Goal: Register for event/course

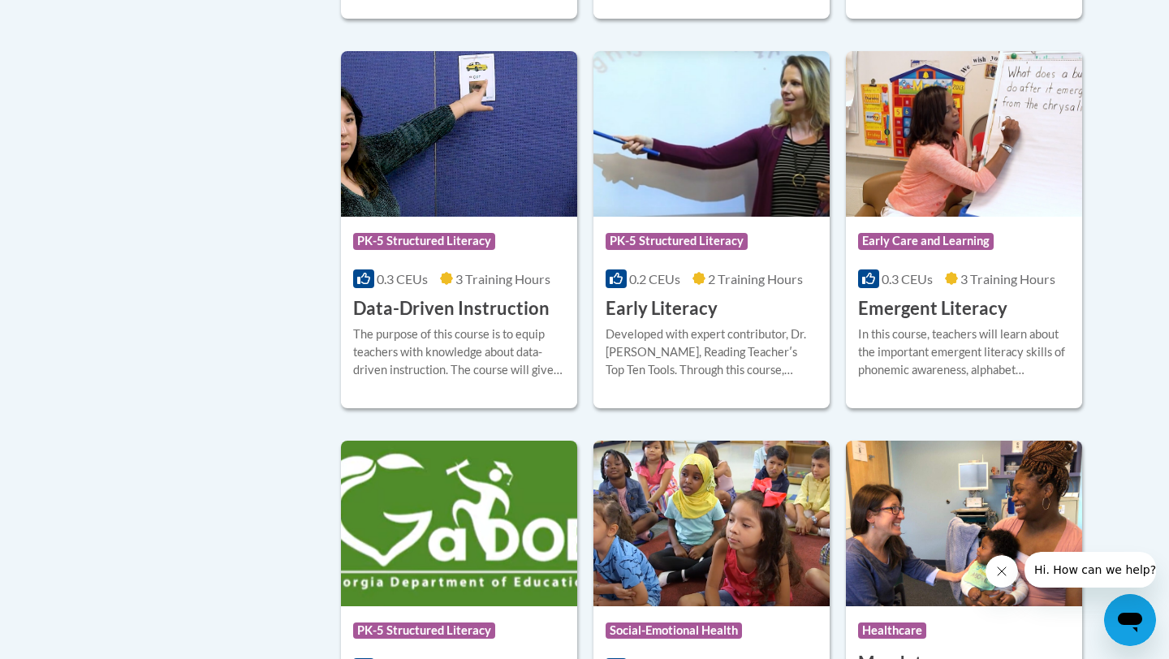
scroll to position [1716, 0]
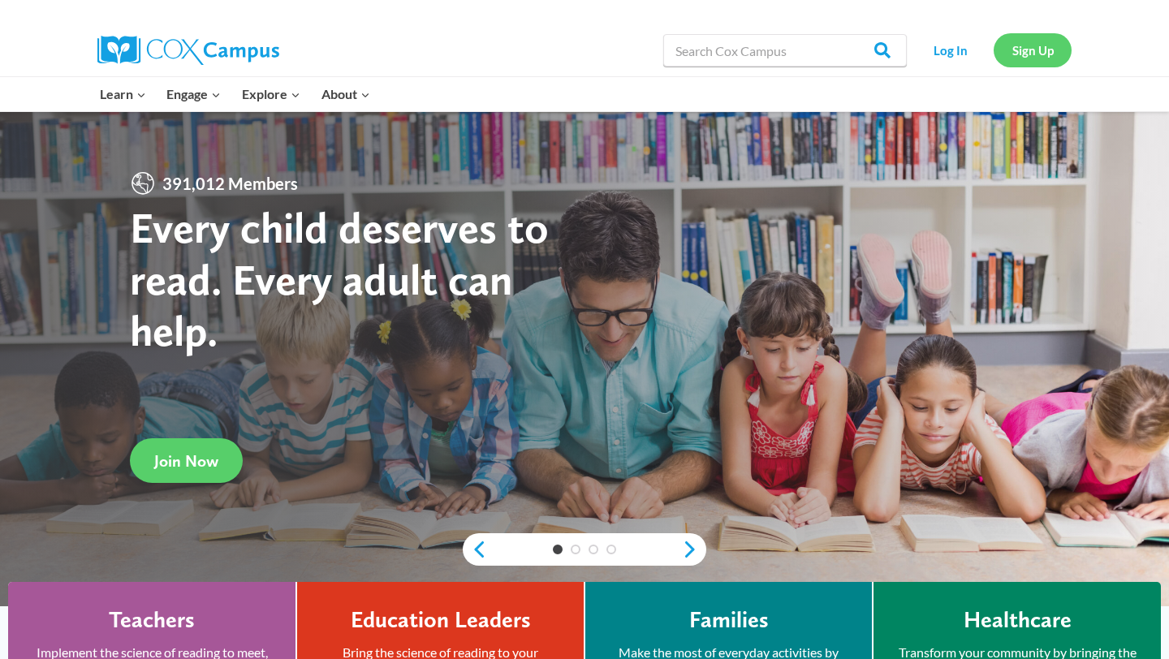
click at [1036, 55] on link "Sign Up" at bounding box center [1033, 49] width 78 height 33
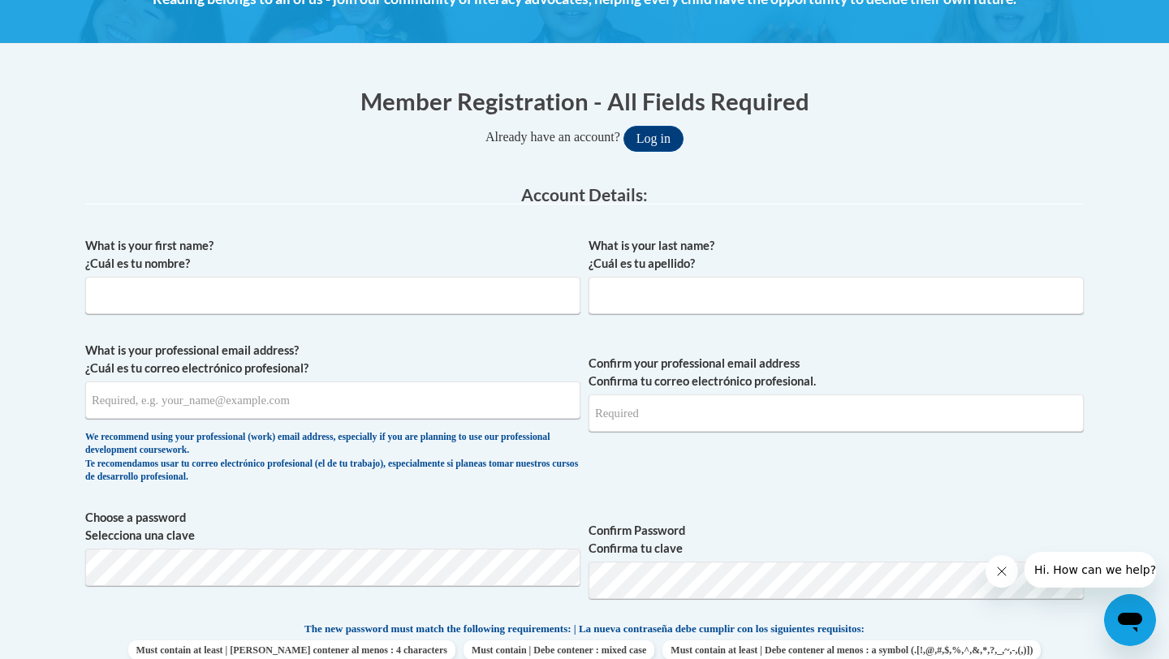
scroll to position [318, 0]
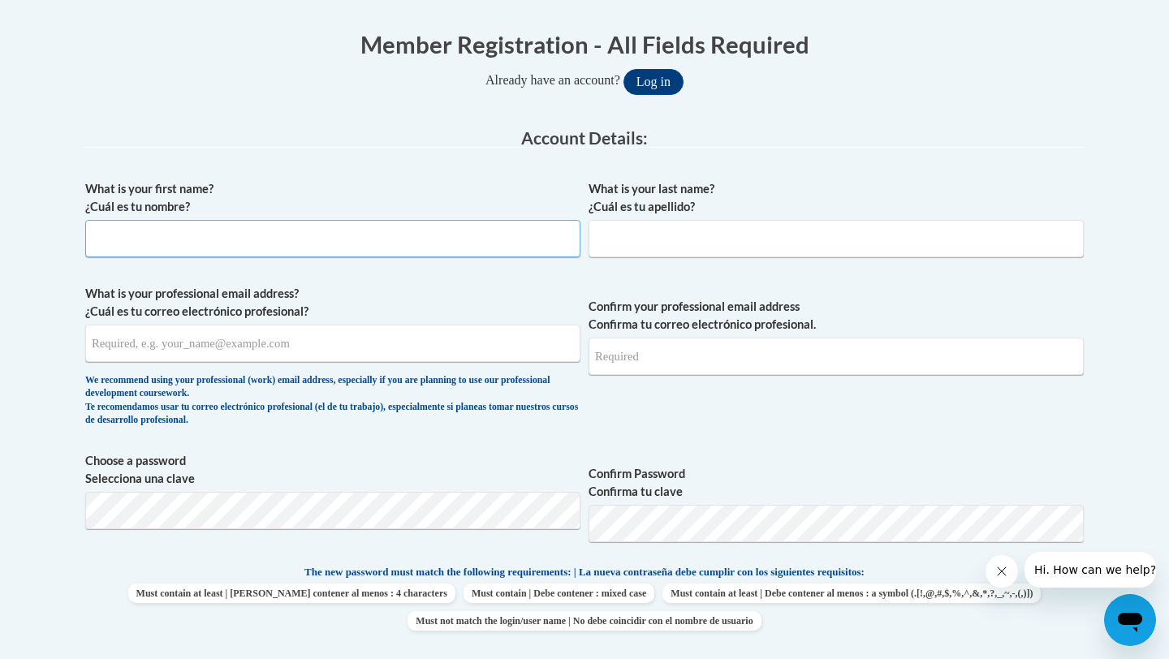
click at [501, 247] on input "What is your first name? ¿Cuál es tu nombre?" at bounding box center [332, 238] width 495 height 37
type input "Malin"
click at [750, 243] on input "What is your last name? ¿Cuál es tu apellido?" at bounding box center [835, 238] width 495 height 37
type input "Kebschull"
click at [389, 353] on input "What is your professional email address? ¿Cuál es tu correo electrónico profesi…" at bounding box center [332, 343] width 495 height 37
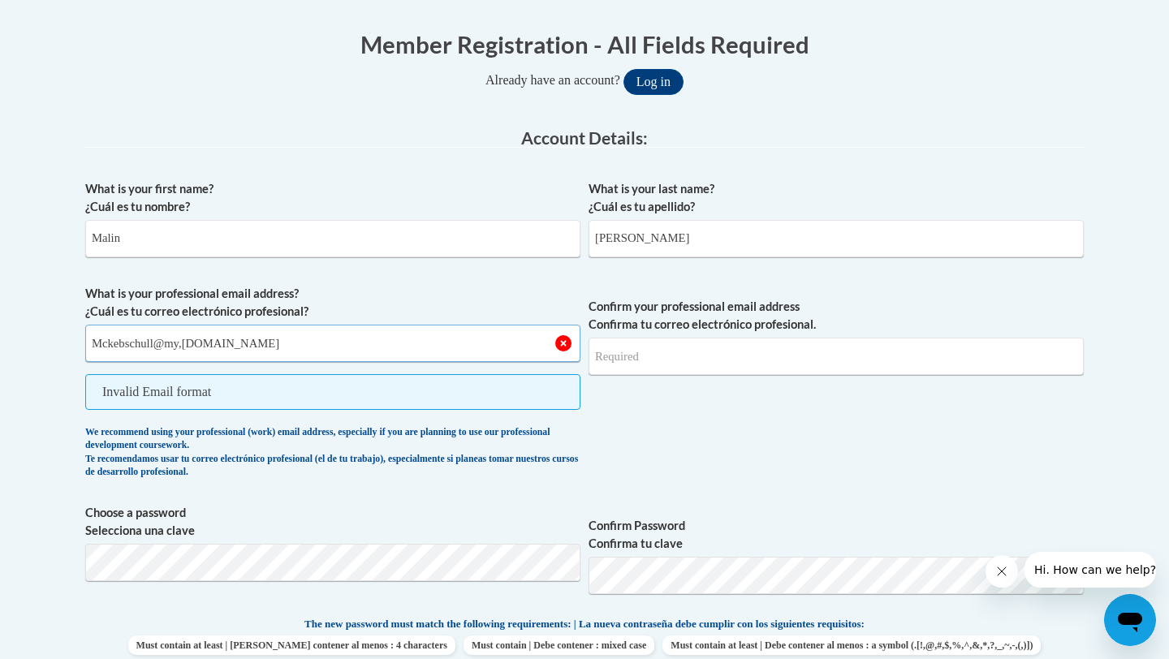
click at [184, 342] on input "Mckebschull@my,pittcc.edu" at bounding box center [332, 343] width 495 height 37
click at [289, 344] on input "Mckebschull@my.pittcc.edu" at bounding box center [332, 343] width 495 height 37
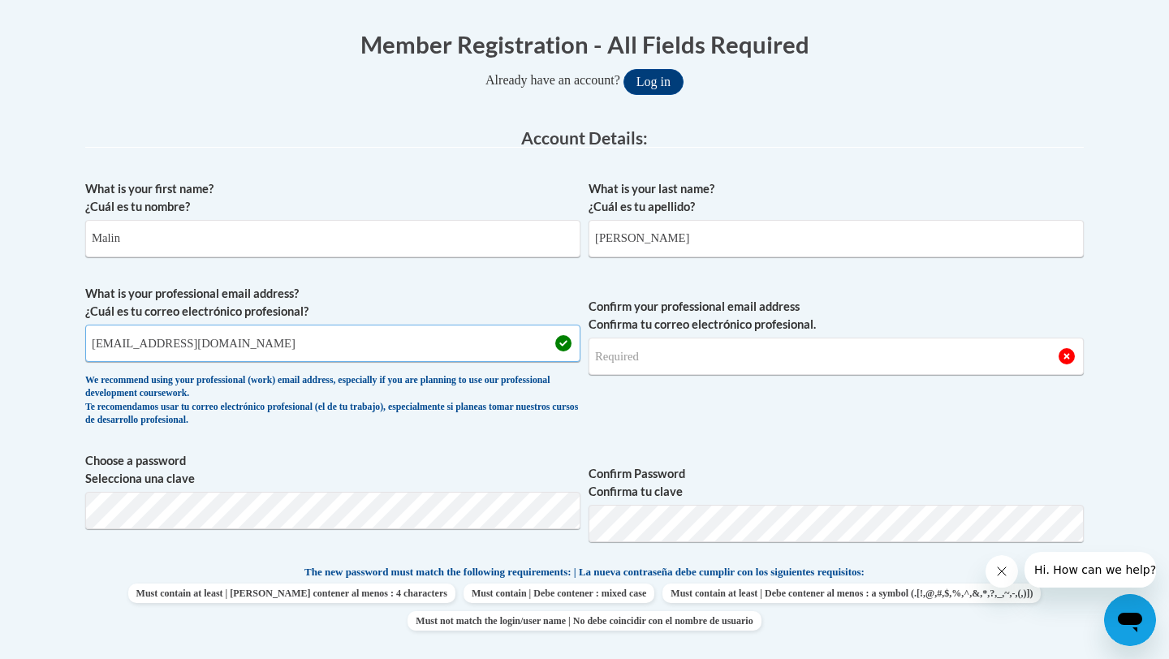
type input "Mckebschull@my.pittcc.edu"
click at [720, 360] on input "Confirm your professional email address Confirma tu correo electrónico profesio…" at bounding box center [835, 356] width 495 height 37
type input "Mckebschull873@my.pittcc.edu"
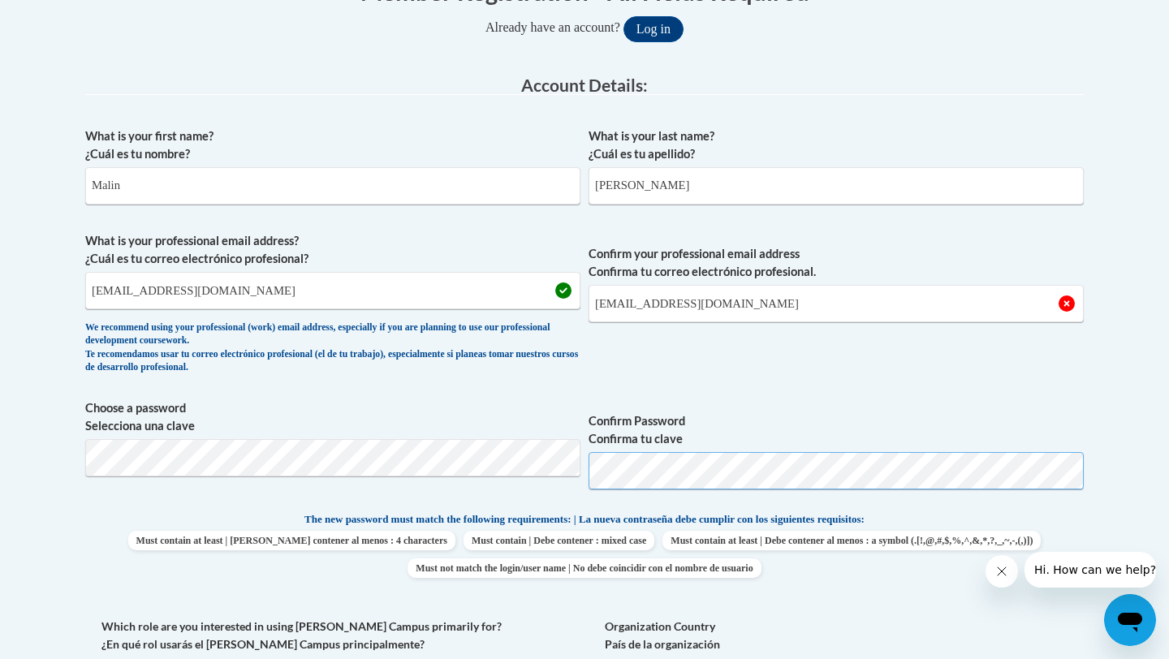
scroll to position [386, 0]
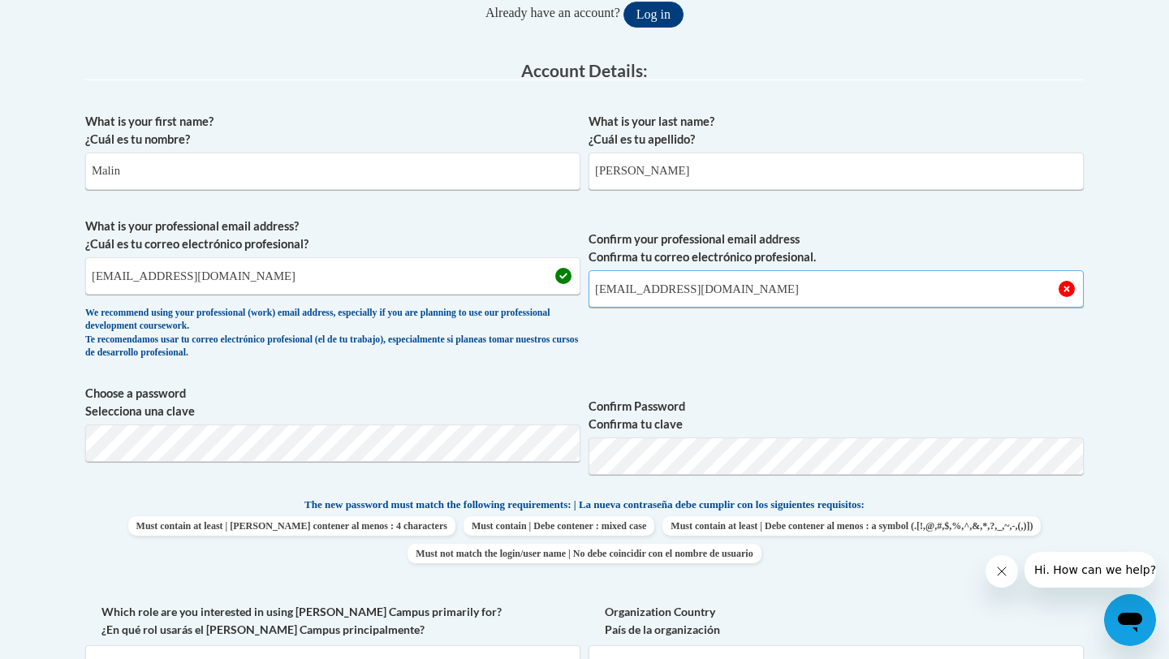
click at [803, 295] on input "Mckebschull873@my.pittcc.edu" at bounding box center [835, 288] width 495 height 37
click at [766, 348] on span "Confirm your professional email address Confirma tu correo electrónico profesio…" at bounding box center [835, 293] width 495 height 150
click at [155, 274] on input "Mckebschull@my.pittcc.edu" at bounding box center [332, 275] width 495 height 37
click at [310, 270] on input "Mckebschull873@my.pittcc.edu" at bounding box center [332, 275] width 495 height 37
type input "Mckebschull873@my.pittcc.edu"
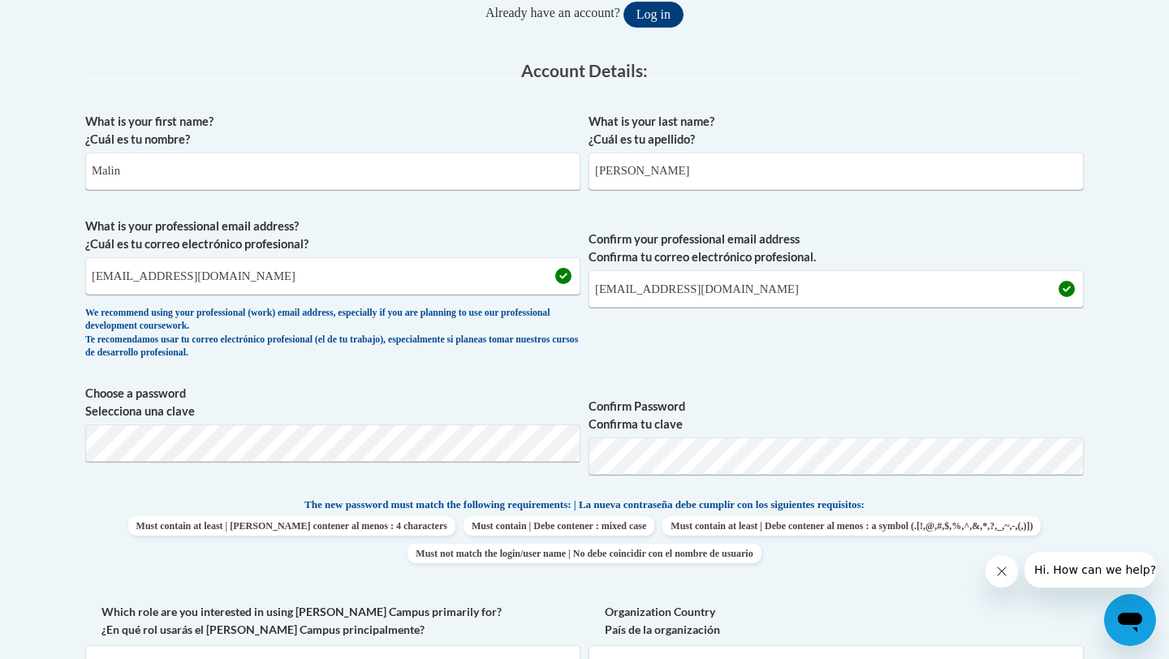
click at [624, 360] on span "Confirm your professional email address Confirma tu correo electrónico profesio…" at bounding box center [835, 293] width 495 height 150
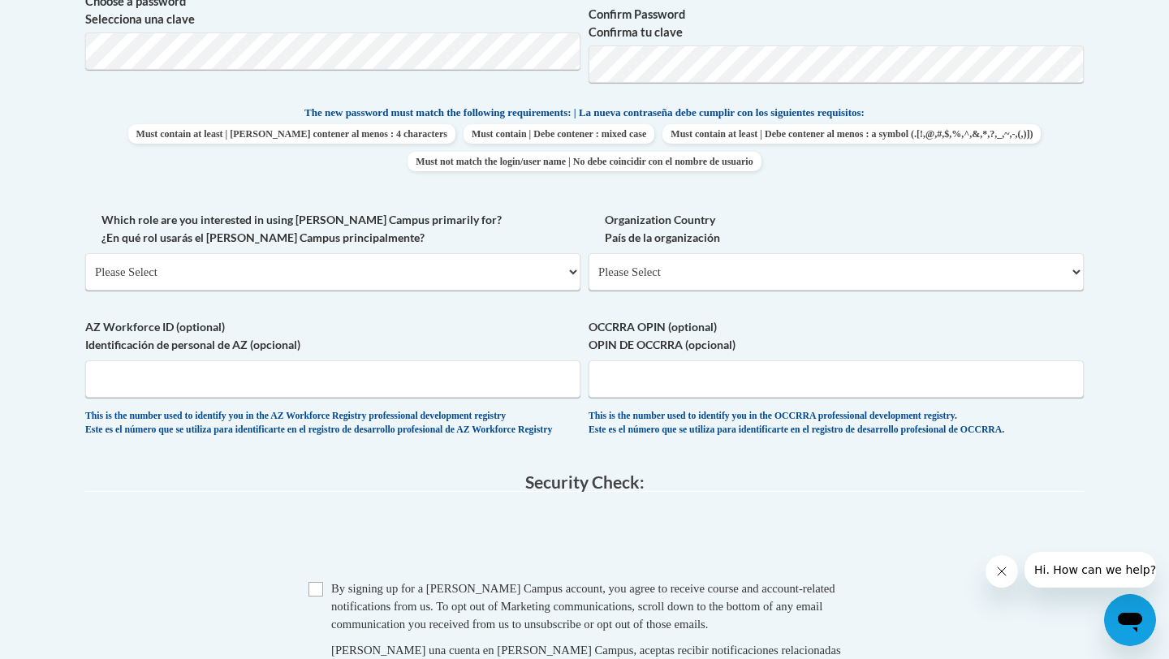
scroll to position [780, 0]
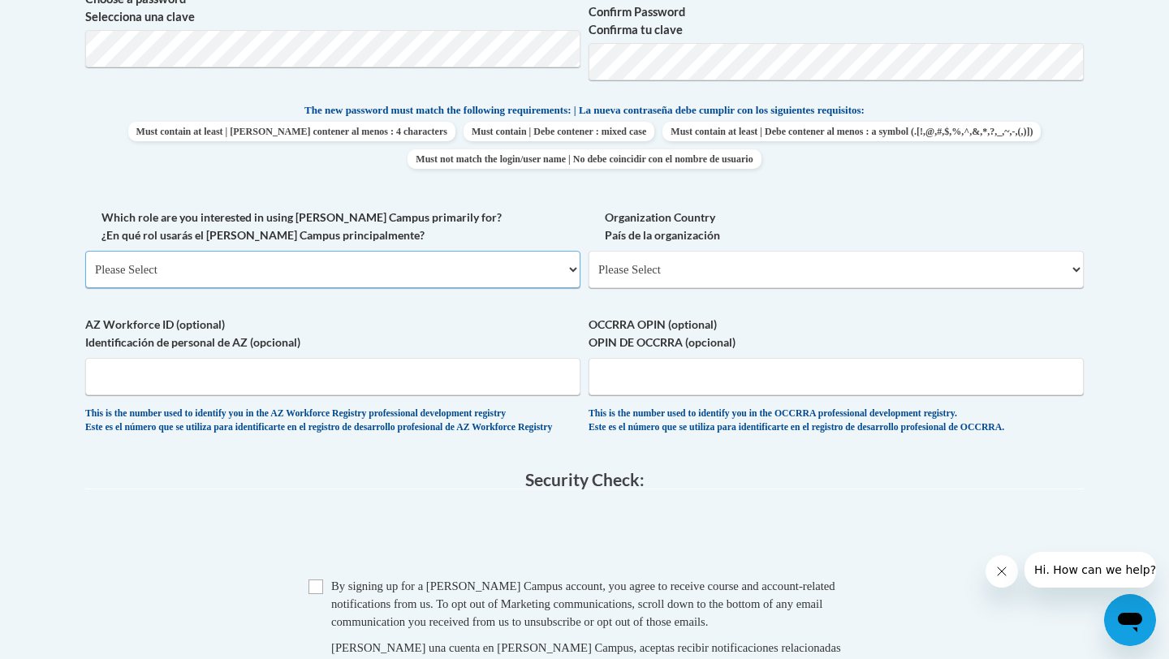
click at [446, 271] on select "Please Select College/University | Colegio/Universidad Community/Nonprofit Part…" at bounding box center [332, 269] width 495 height 37
select select "5a18ea06-2b54-4451-96f2-d152daf9eac5"
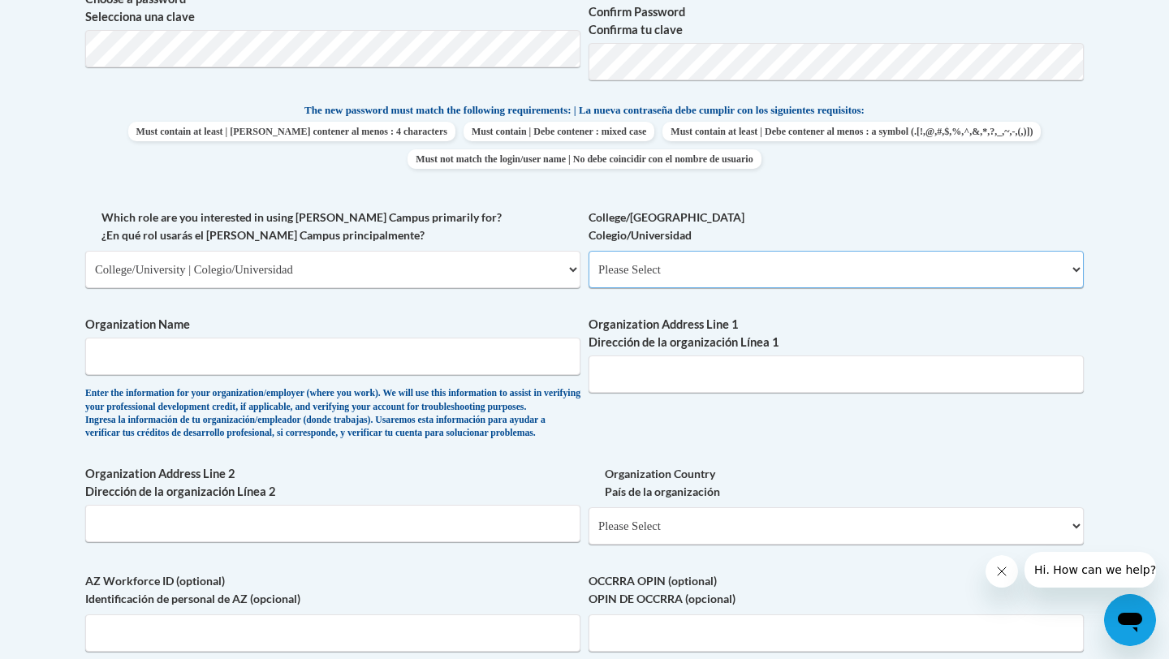
click at [726, 269] on select "Please Select College/University Staff | Empleado universitario College/Univers…" at bounding box center [835, 269] width 495 height 37
select select "99b32b07-cffc-426c-8bf6-0cd77760d84b"
click at [485, 354] on input "Organization Name" at bounding box center [332, 356] width 495 height 37
type input "P"
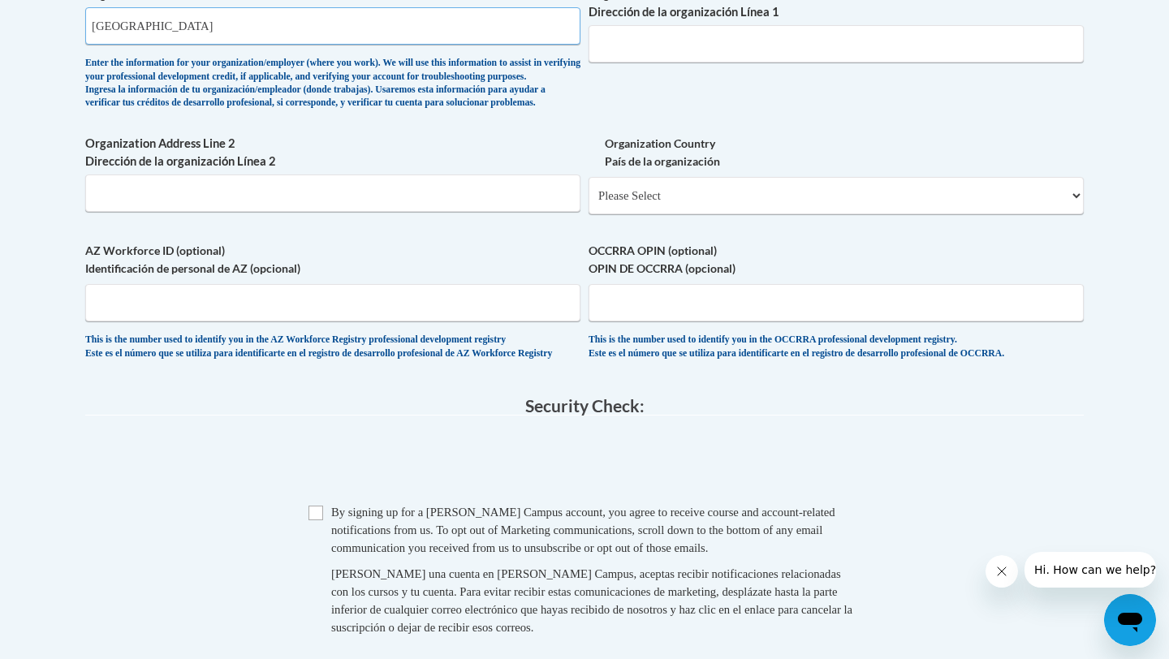
scroll to position [1151, 0]
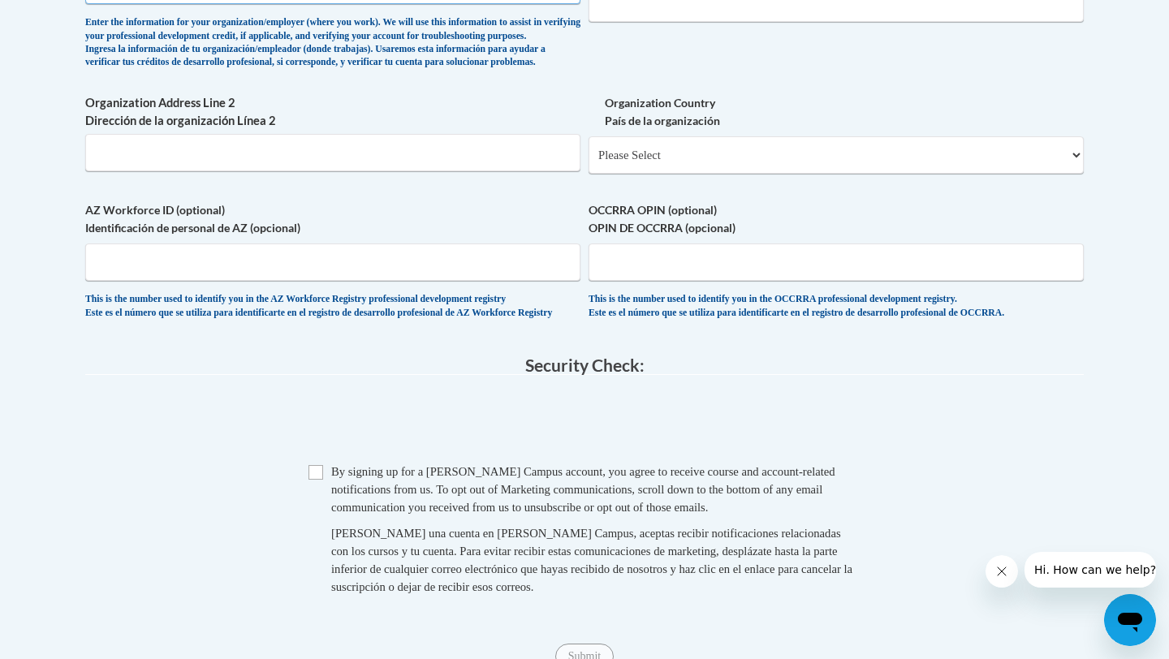
type input "Pitt Community college"
click at [313, 480] on input "Checkbox" at bounding box center [315, 472] width 15 height 15
checkbox input "true"
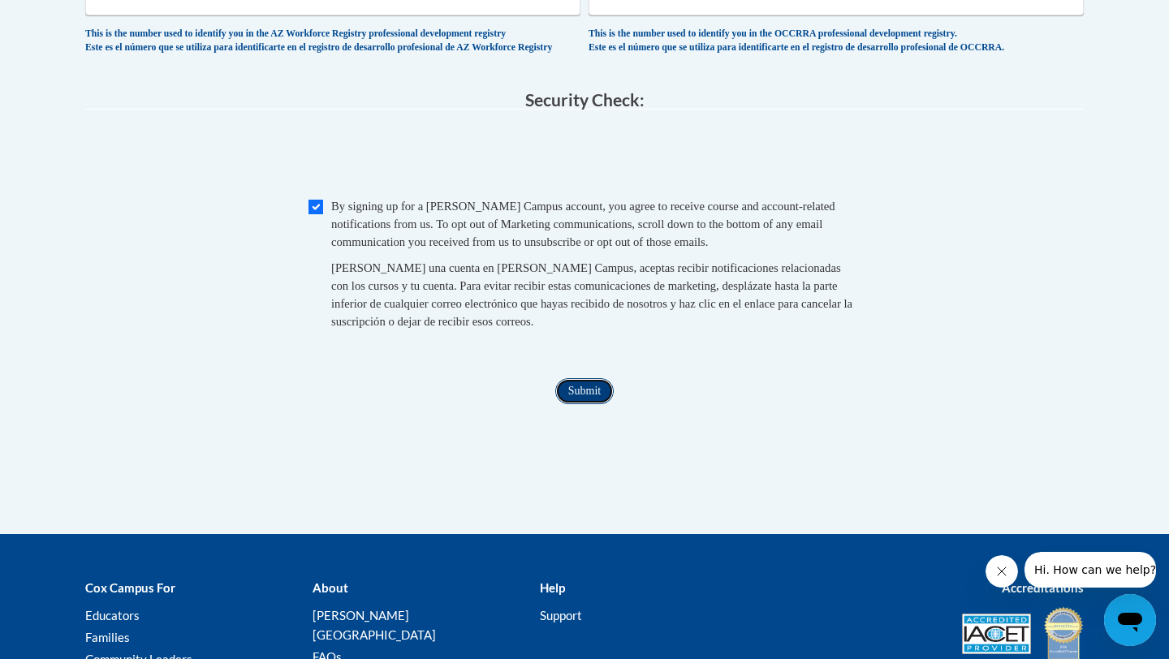
click at [585, 404] on input "Submit" at bounding box center [584, 391] width 58 height 26
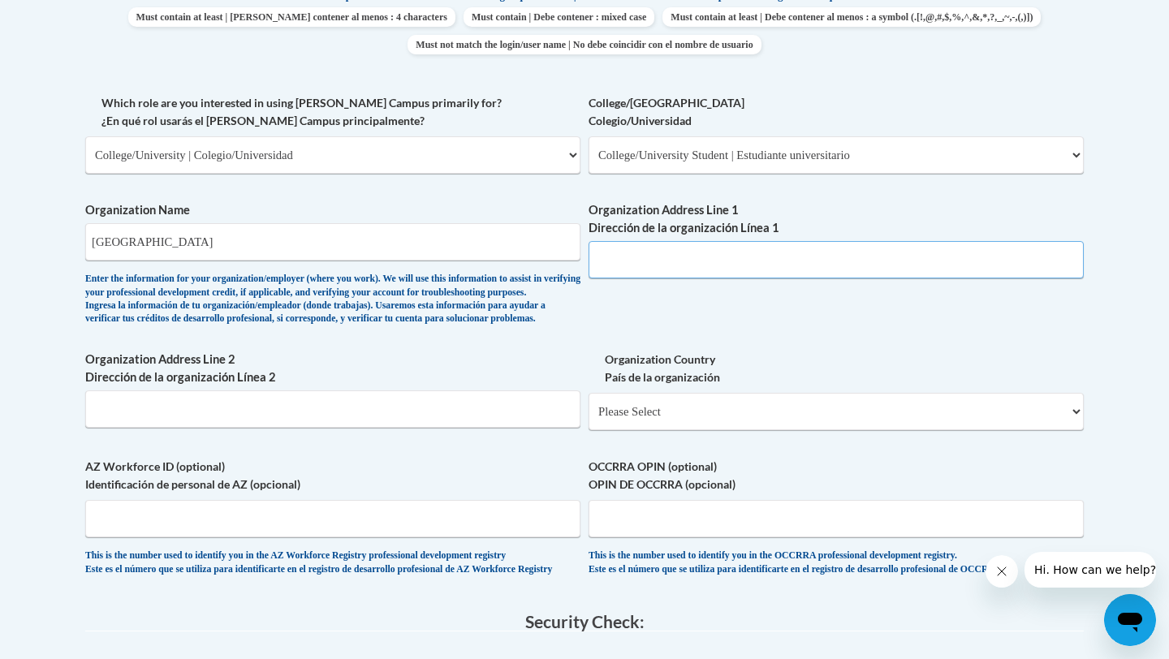
scroll to position [857, 0]
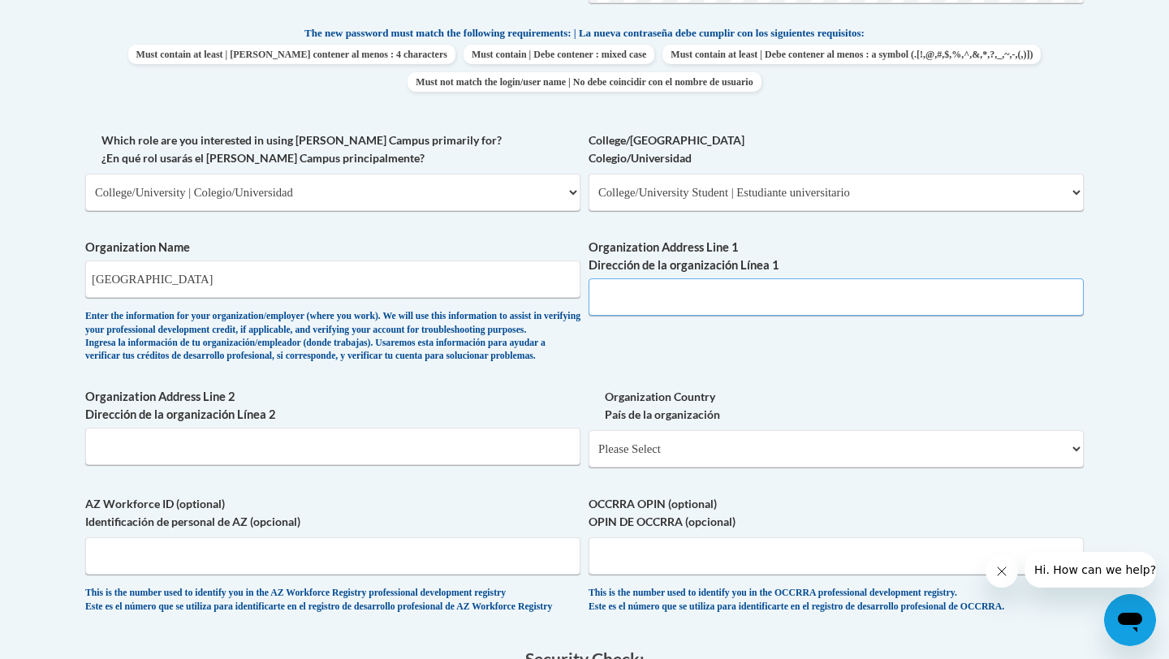
paste input "1986 Pitt Tech Rd, Winterville, NC 28590"
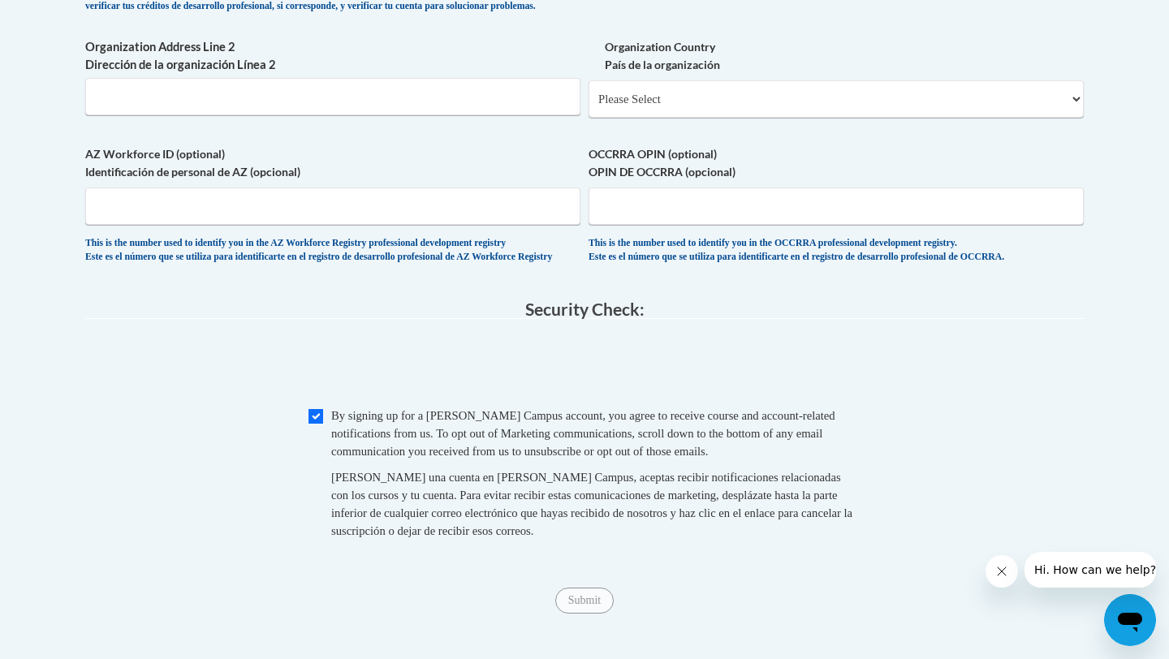
type input "1986 Pitt Tech Rd, Winterville, NC 28590"
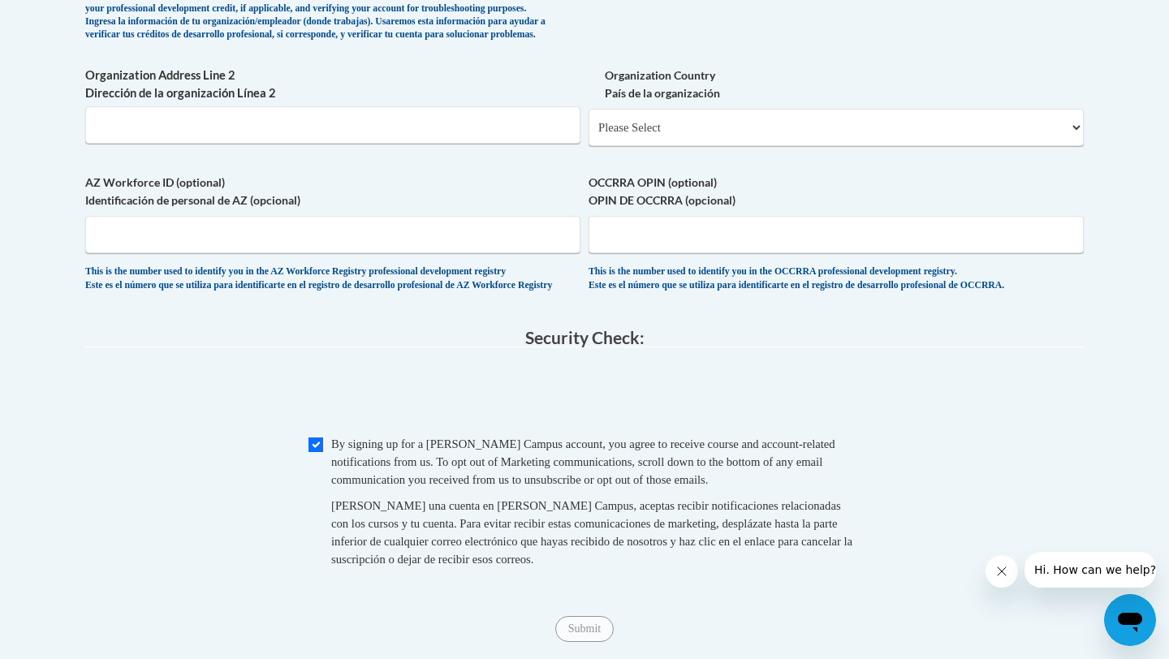
scroll to position [1176, 0]
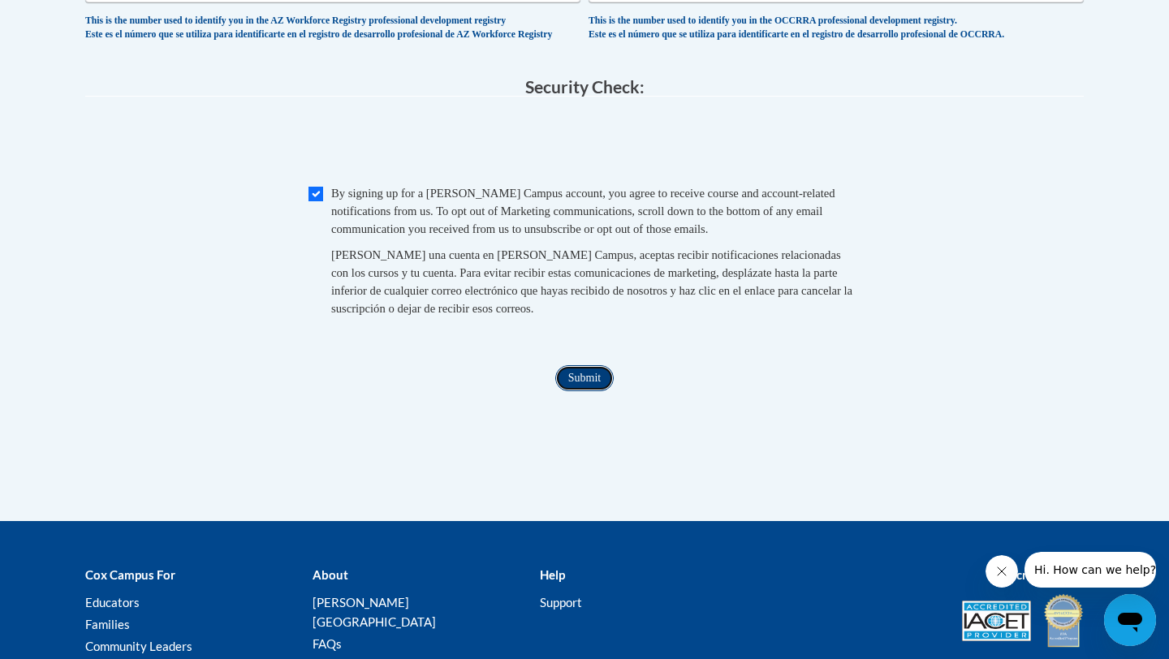
click at [592, 391] on input "Submit" at bounding box center [584, 378] width 58 height 26
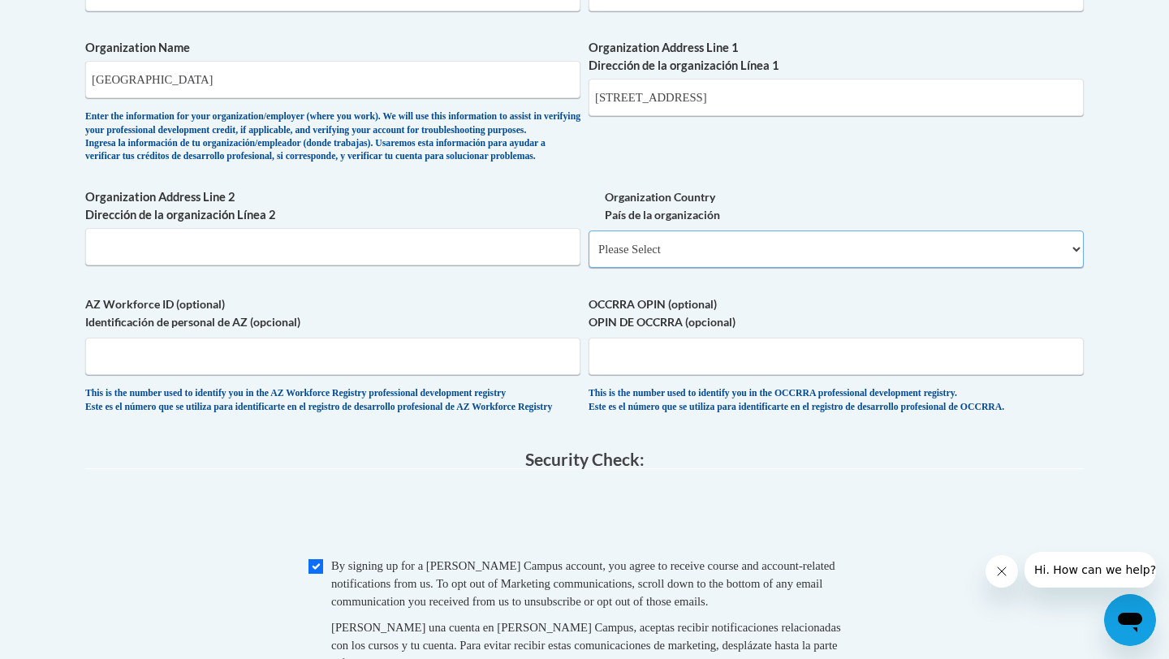
scroll to position [1017, 0]
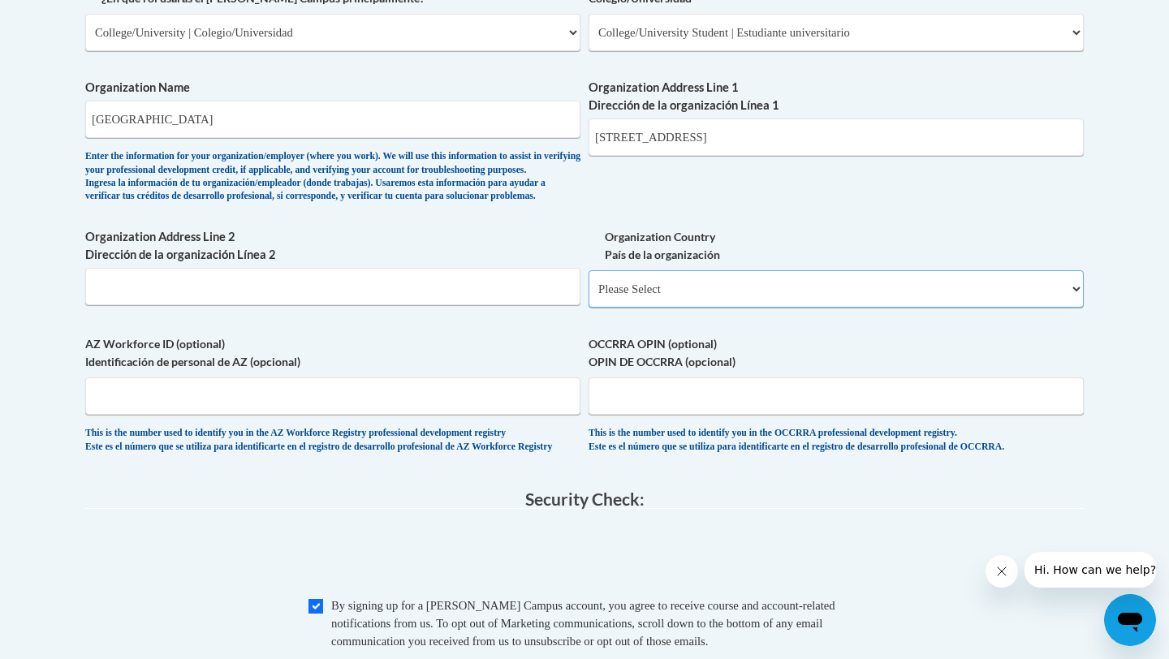
click at [714, 308] on select "Please Select United States | Estados Unidos Outside of the United States | Fue…" at bounding box center [835, 288] width 495 height 37
select select "ad49bcad-a171-4b2e-b99c-48b446064914"
select select
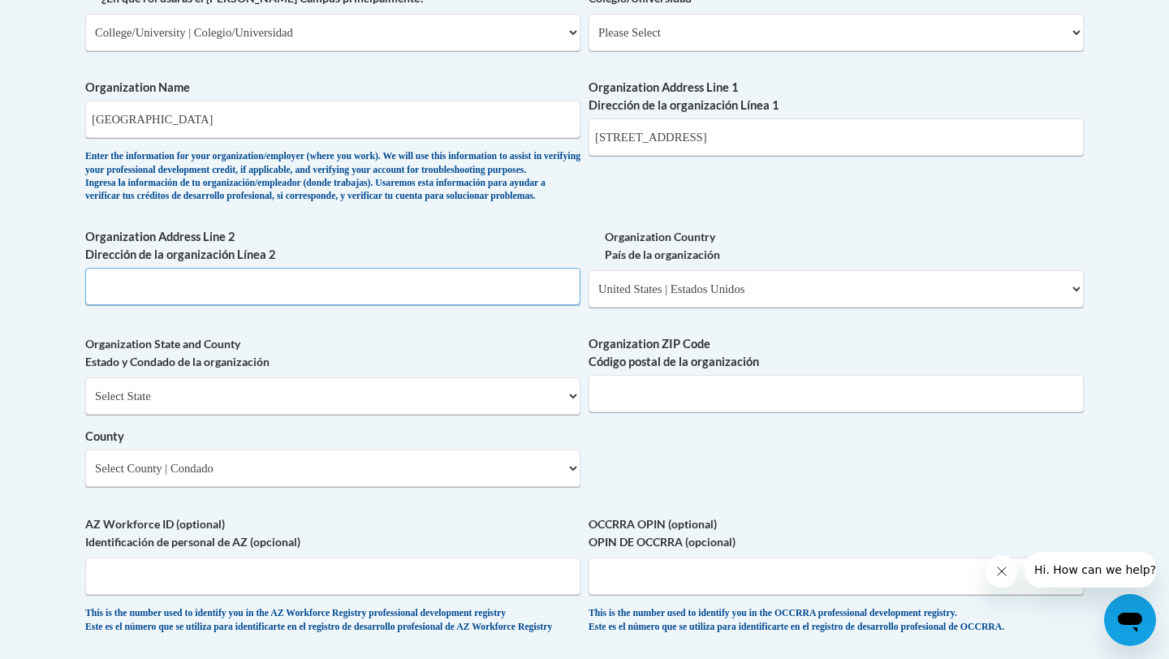
click at [498, 305] on input "Organization Address Line 2 Dirección de la organización Línea 2" at bounding box center [332, 286] width 495 height 37
drag, startPoint x: 813, startPoint y: 136, endPoint x: 696, endPoint y: 138, distance: 116.9
click at [696, 138] on input "1986 Pitt Tech Rd, Winterville, NC 28590" at bounding box center [835, 137] width 495 height 37
click at [369, 305] on input "Organization Address Line 2 Dirección de la organización Línea 2" at bounding box center [332, 286] width 495 height 37
paste input "Winterville, NC 28590"
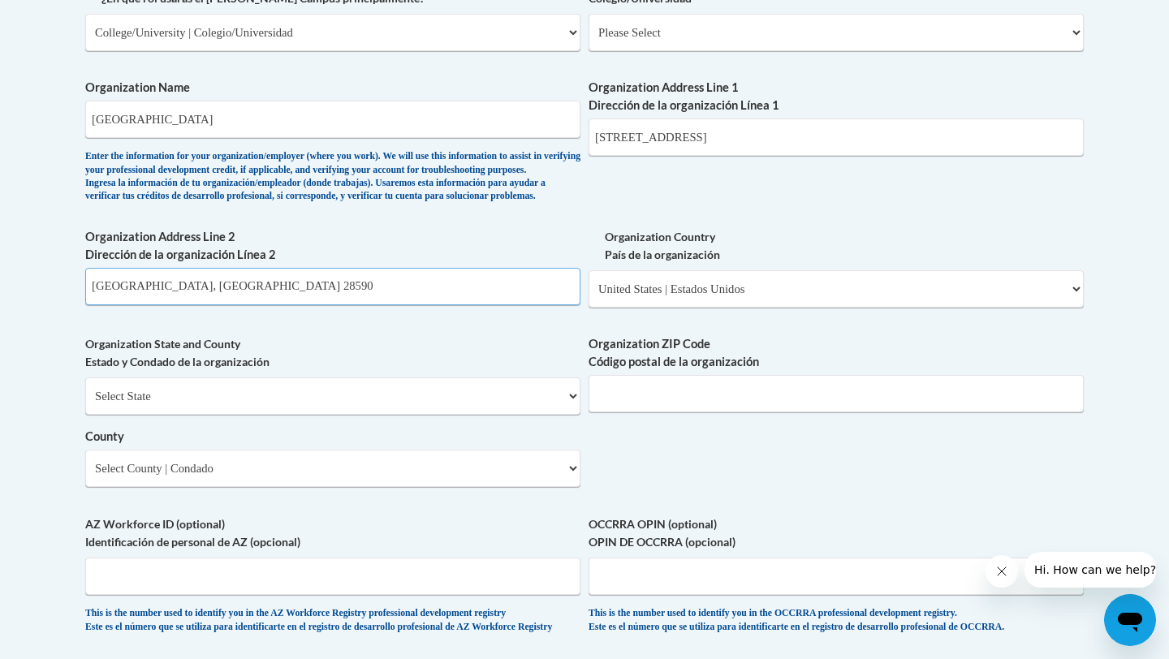
type input "Winterville, NC 28590"
click at [632, 412] on input "Organization ZIP Code Código postal de la organización" at bounding box center [835, 393] width 495 height 37
paste input "Winterville, NC 28590"
drag, startPoint x: 675, startPoint y: 420, endPoint x: 578, endPoint y: 419, distance: 97.4
click at [578, 419] on div "What is your first name? ¿Cuál es tu nombre? Malin What is your last name? ¿Cuá…" at bounding box center [584, 61] width 998 height 1177
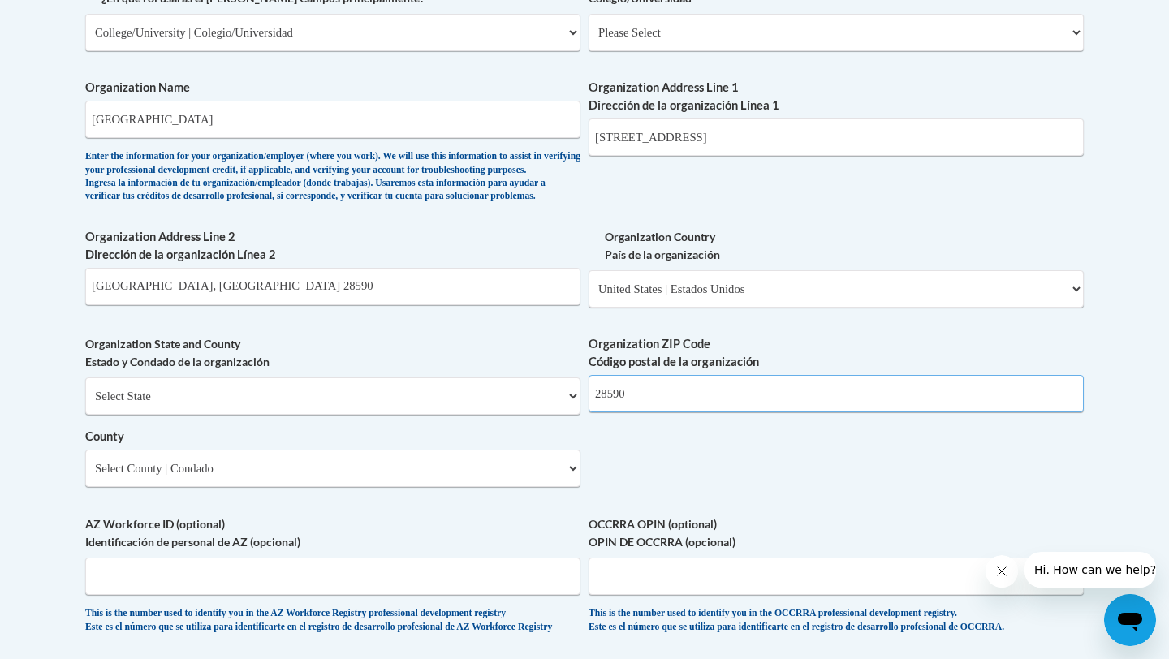
type input "28590"
click at [209, 305] on input "Winterville, NC 28590" at bounding box center [332, 286] width 495 height 37
type input "Winterville"
click at [200, 415] on select "Select State Alabama Alaska Arizona Arkansas California Colorado Connecticut De…" at bounding box center [332, 395] width 495 height 37
select select "North Carolina"
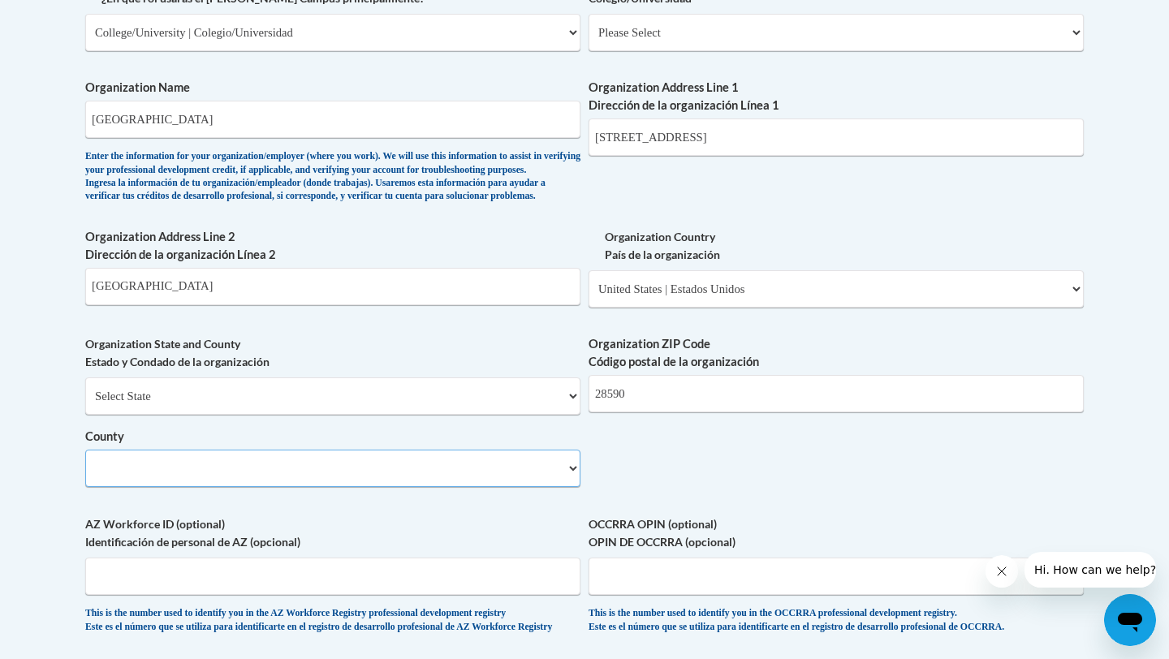
click at [294, 487] on select "County" at bounding box center [332, 468] width 495 height 37
click at [294, 487] on select "Select County Alamance Alexander Alleghany Anson Ashe Avery Beaufort Bertie Bla…" at bounding box center [332, 468] width 495 height 37
click at [572, 487] on select "Select County Alamance Alexander Alleghany Anson Ashe Avery Beaufort Bertie Bla…" at bounding box center [332, 468] width 495 height 37
select select "Pitt"
click at [842, 142] on input "1986 Pitt Tech Rd, Winterville, NC 28590" at bounding box center [835, 137] width 495 height 37
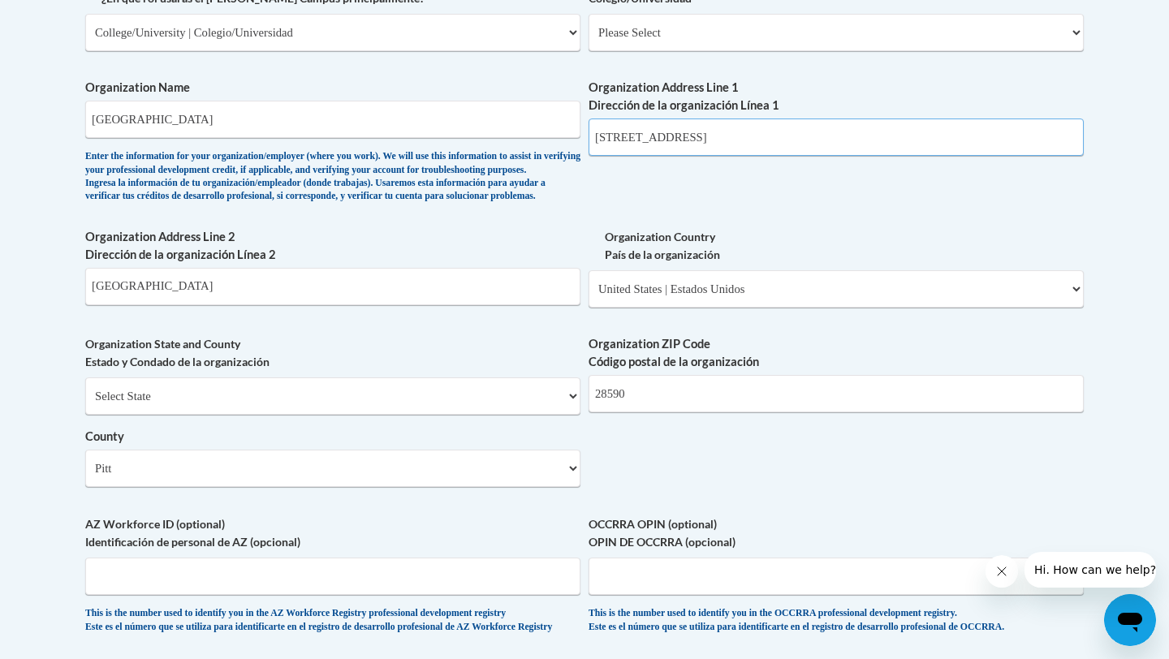
drag, startPoint x: 837, startPoint y: 142, endPoint x: 692, endPoint y: 139, distance: 144.5
click at [692, 139] on input "1986 Pitt Tech Rd, Winterville, NC 28590" at bounding box center [835, 137] width 495 height 37
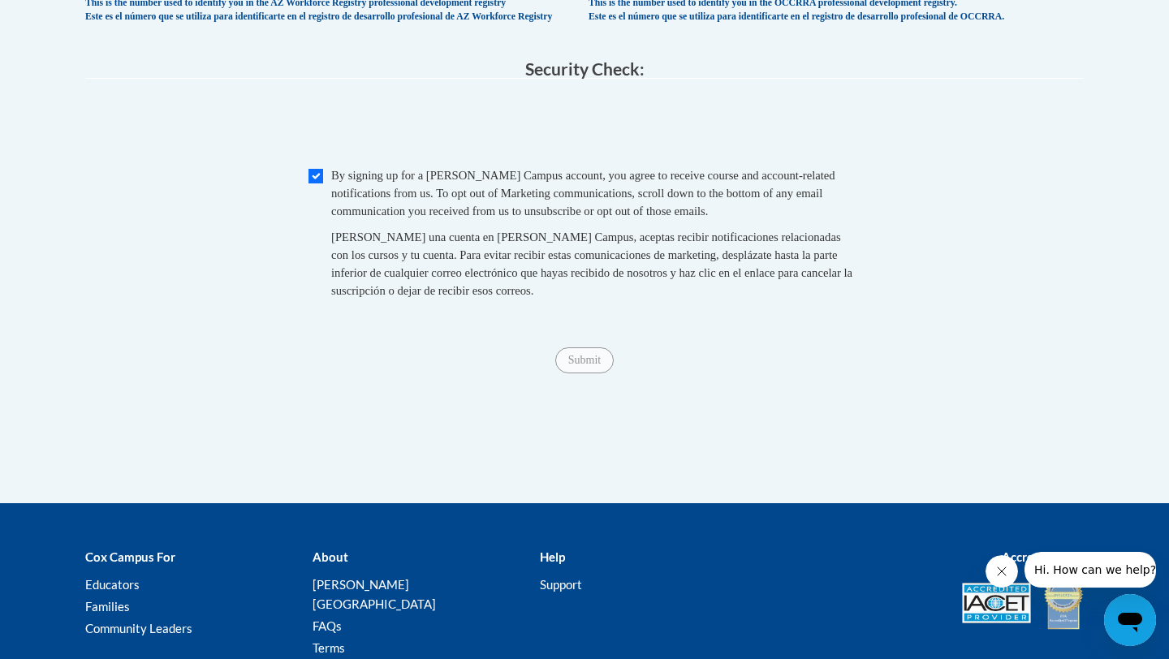
scroll to position [1659, 0]
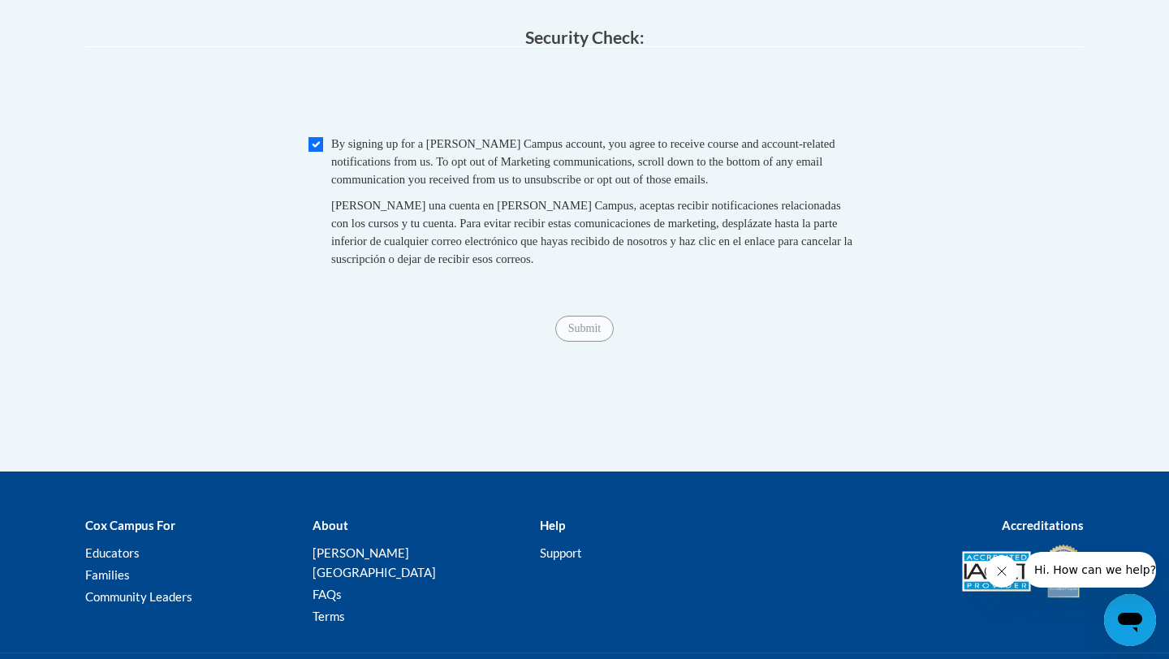
type input "1986 Pitt Tech Rd"
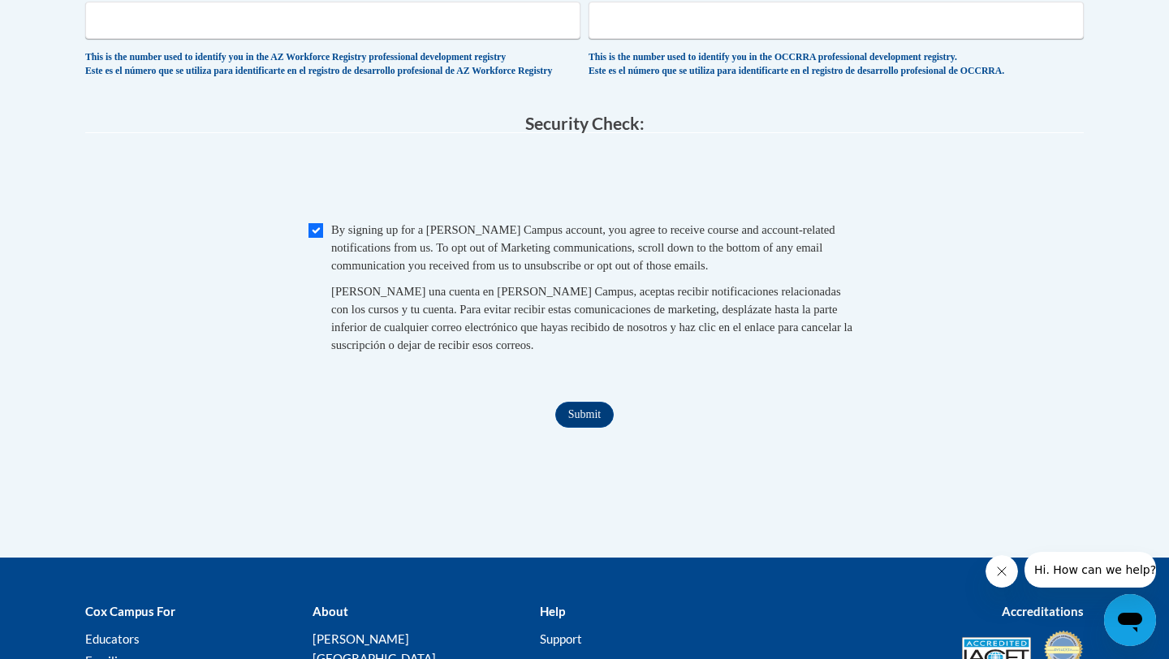
scroll to position [1588, 0]
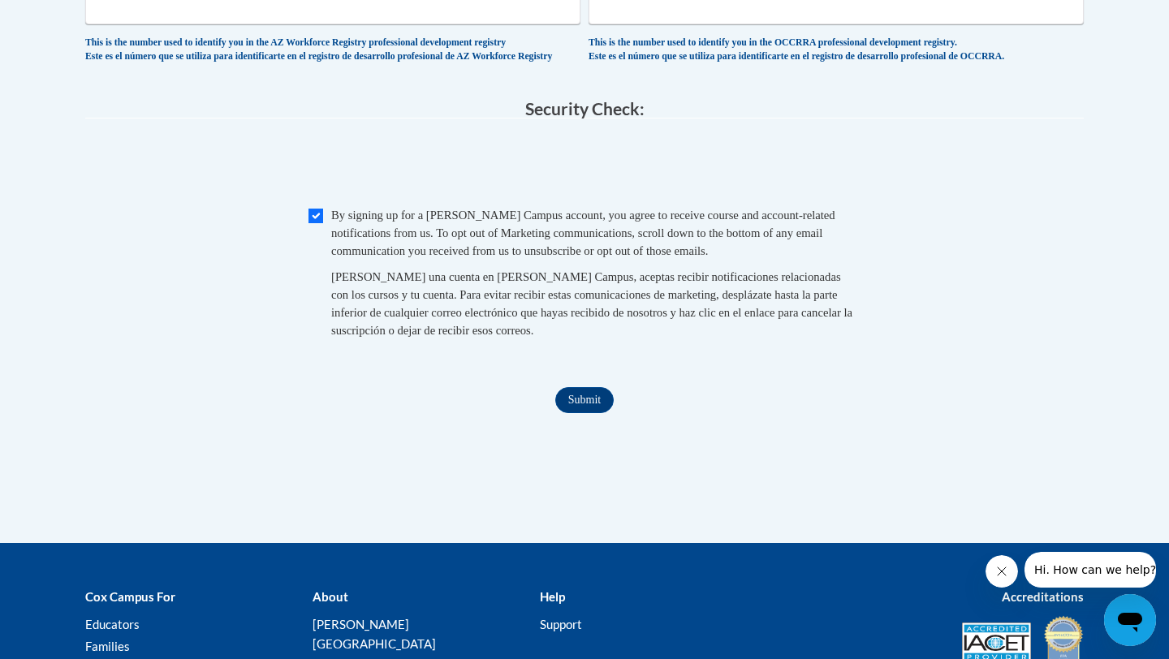
click at [549, 413] on div "Submit Submit" at bounding box center [584, 400] width 998 height 26
click at [579, 413] on input "Submit" at bounding box center [584, 400] width 58 height 26
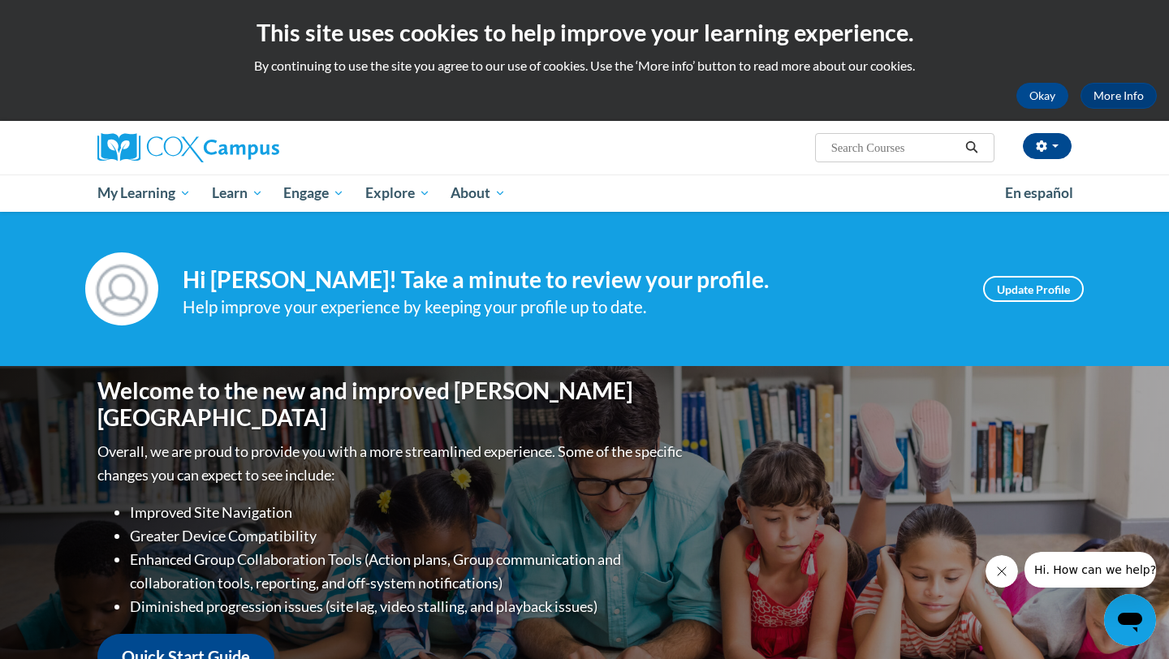
click at [872, 148] on input "Search..." at bounding box center [895, 147] width 130 height 19
type input "Early Literacy"
click at [974, 144] on icon "Search" at bounding box center [971, 147] width 15 height 12
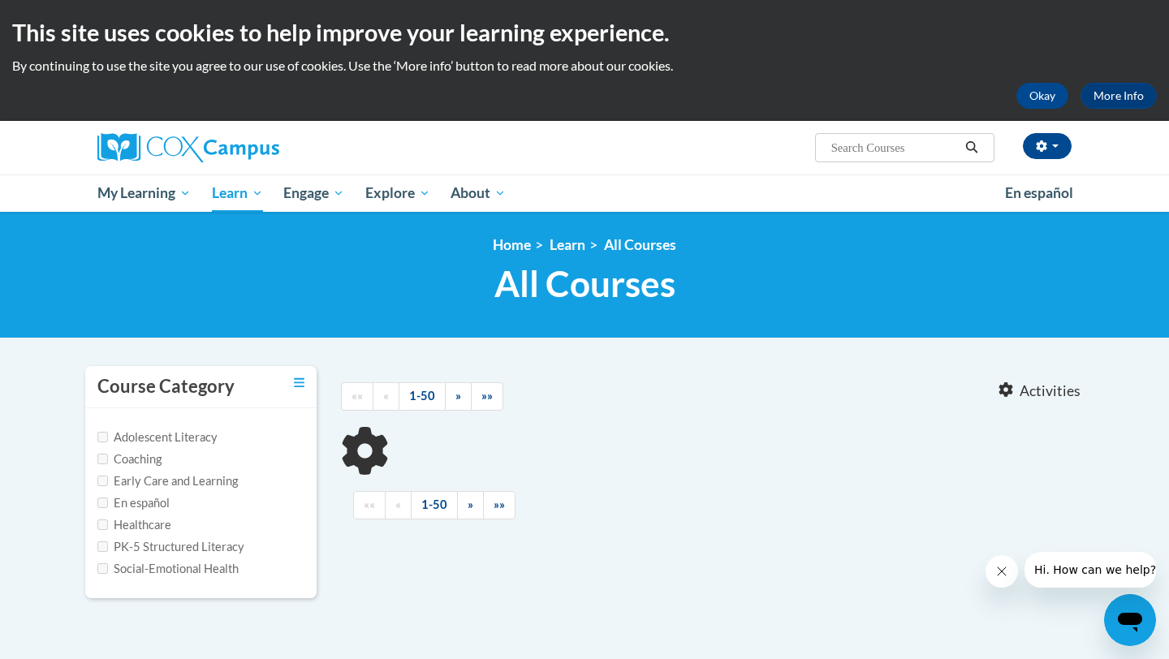
type input "Early Literacy"
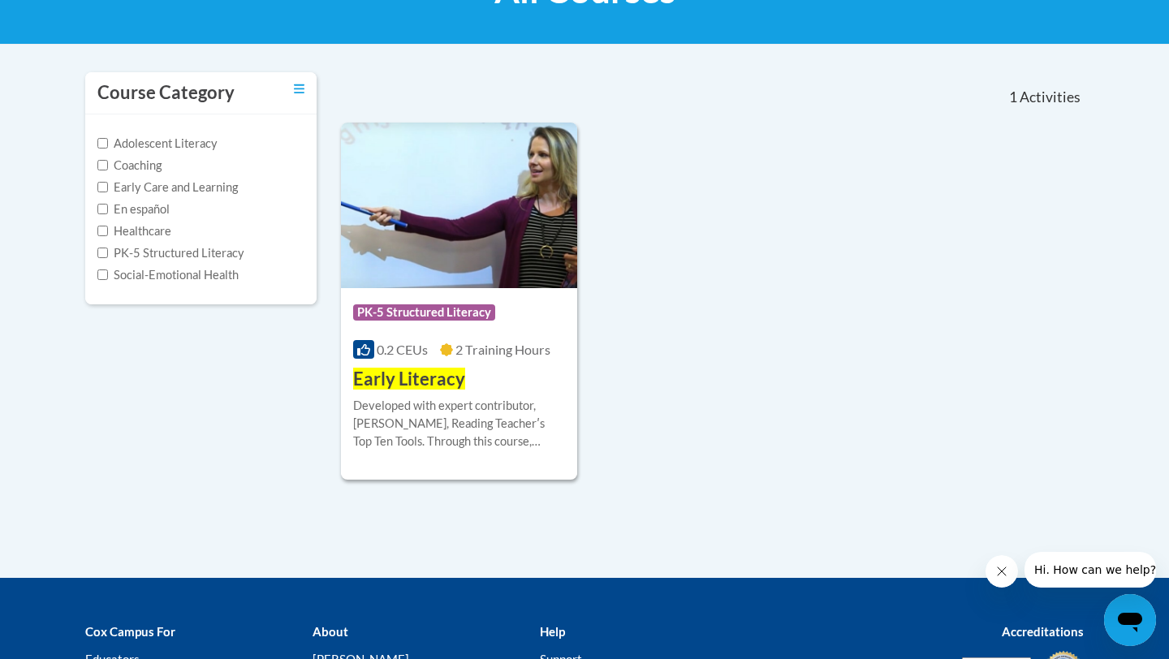
scroll to position [308, 0]
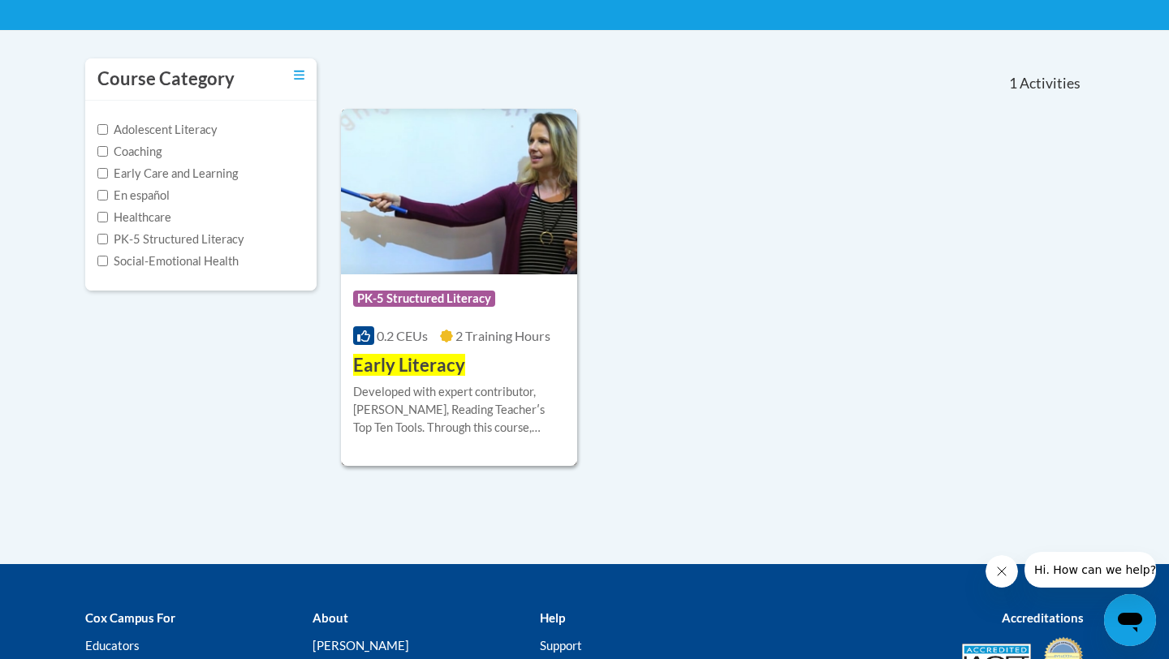
click at [534, 272] on img at bounding box center [459, 192] width 236 height 166
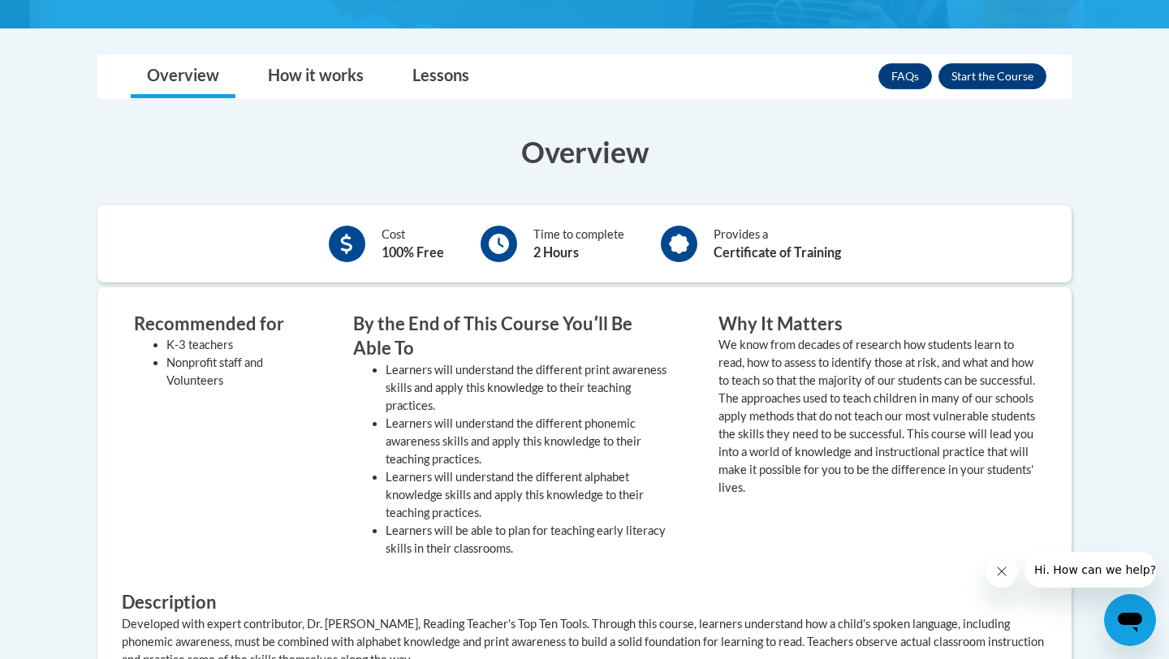
scroll to position [382, 0]
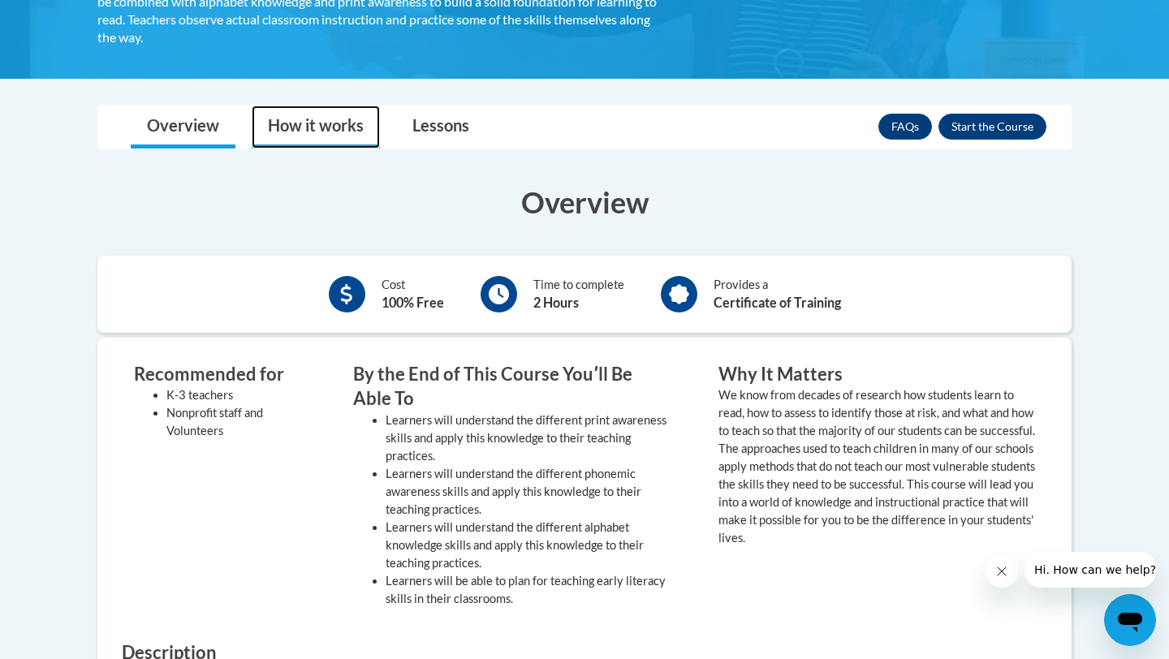
click at [349, 125] on link "How it works" at bounding box center [316, 127] width 128 height 43
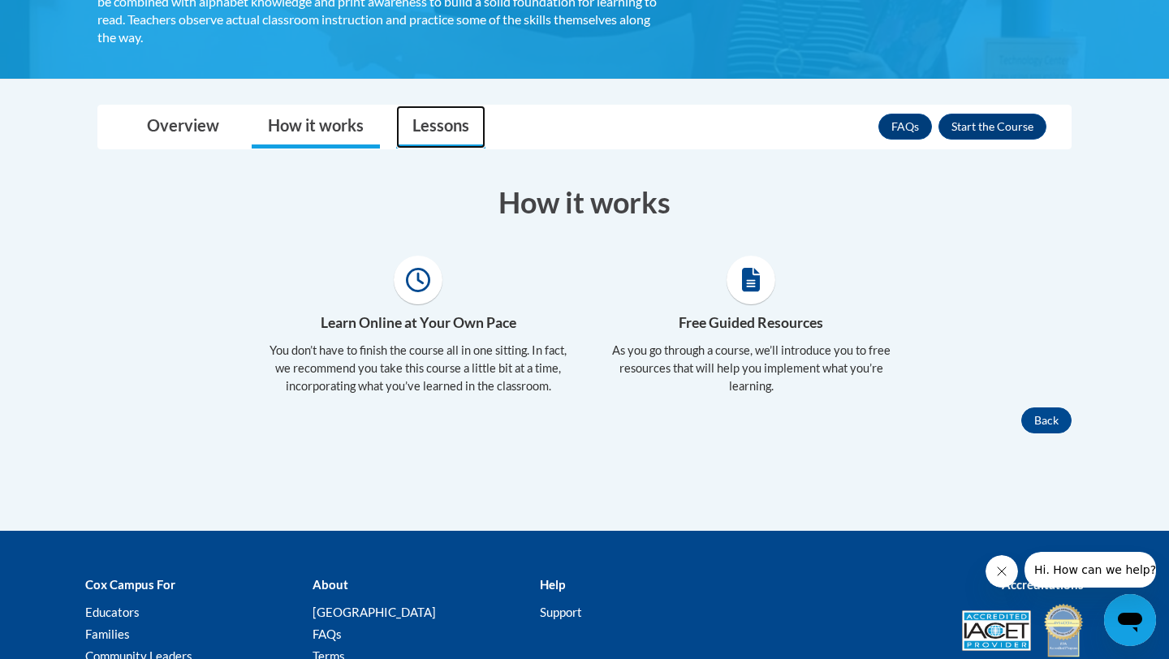
click at [450, 127] on link "Lessons" at bounding box center [440, 127] width 89 height 43
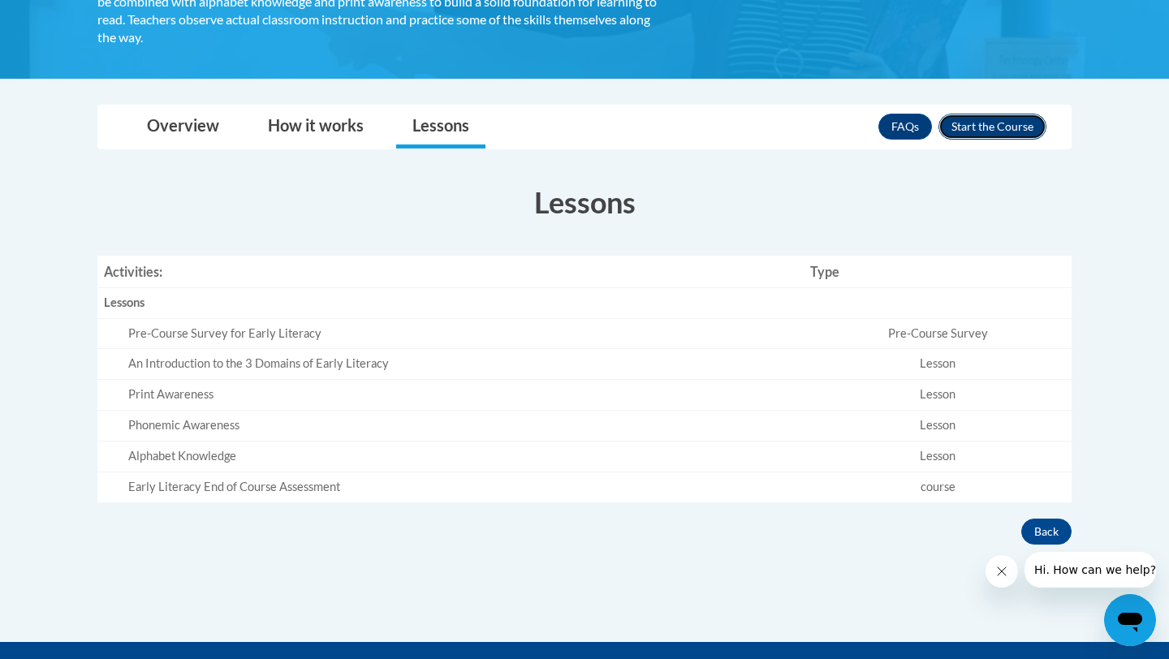
click at [998, 124] on button "Enroll" at bounding box center [992, 127] width 108 height 26
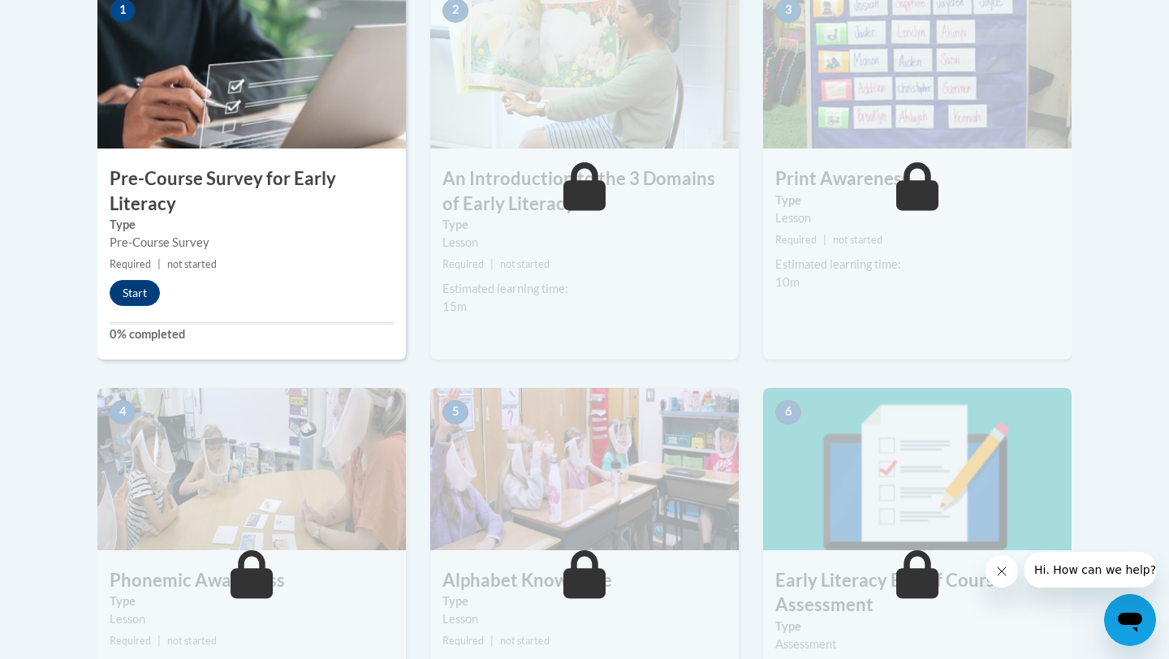
scroll to position [543, 0]
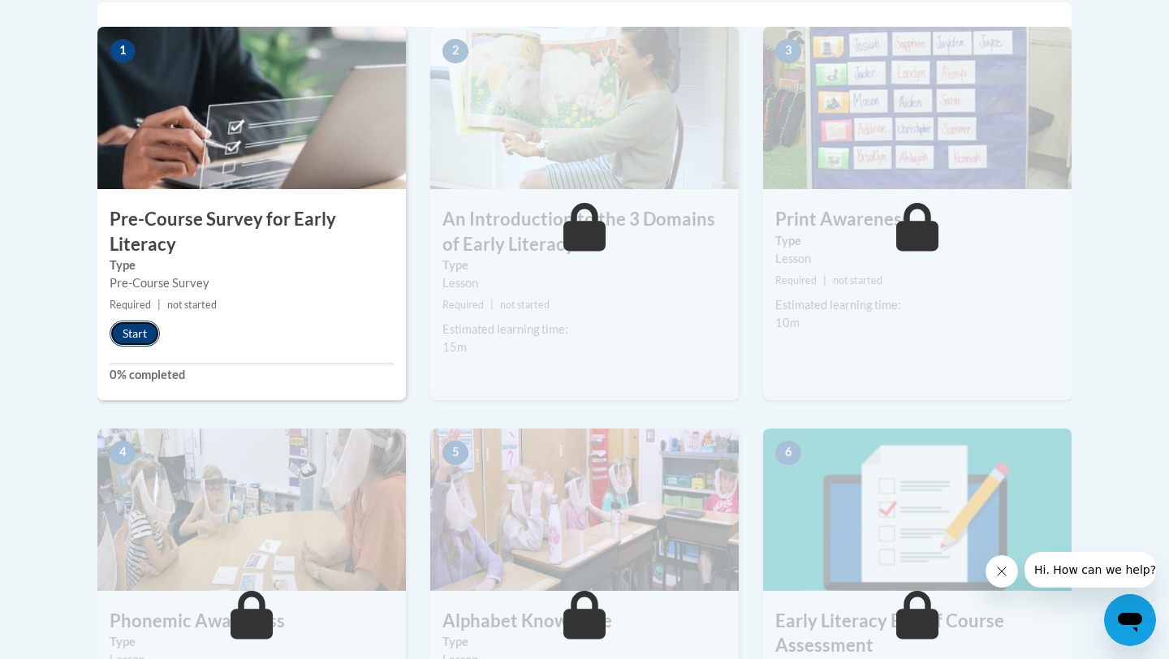
click at [134, 328] on button "Start" at bounding box center [135, 334] width 50 height 26
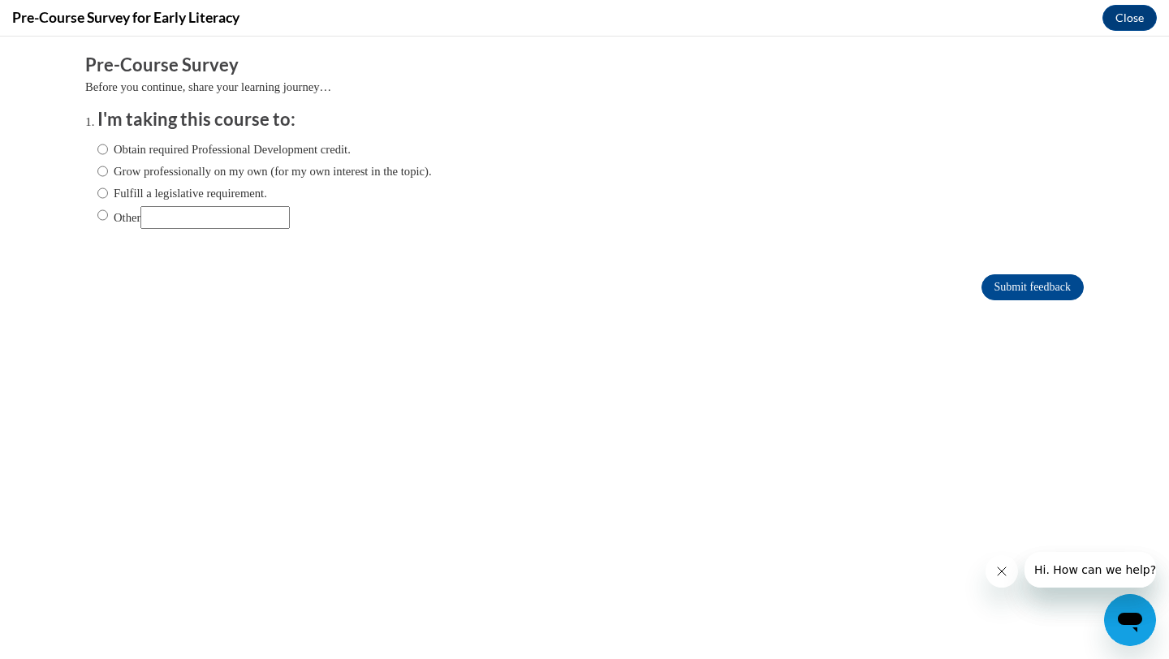
scroll to position [0, 0]
click at [99, 150] on input "Obtain required Professional Development credit." at bounding box center [102, 149] width 11 height 18
radio input "true"
click at [125, 216] on label "Other" at bounding box center [193, 217] width 192 height 23
click at [108, 216] on input "Other" at bounding box center [102, 215] width 11 height 18
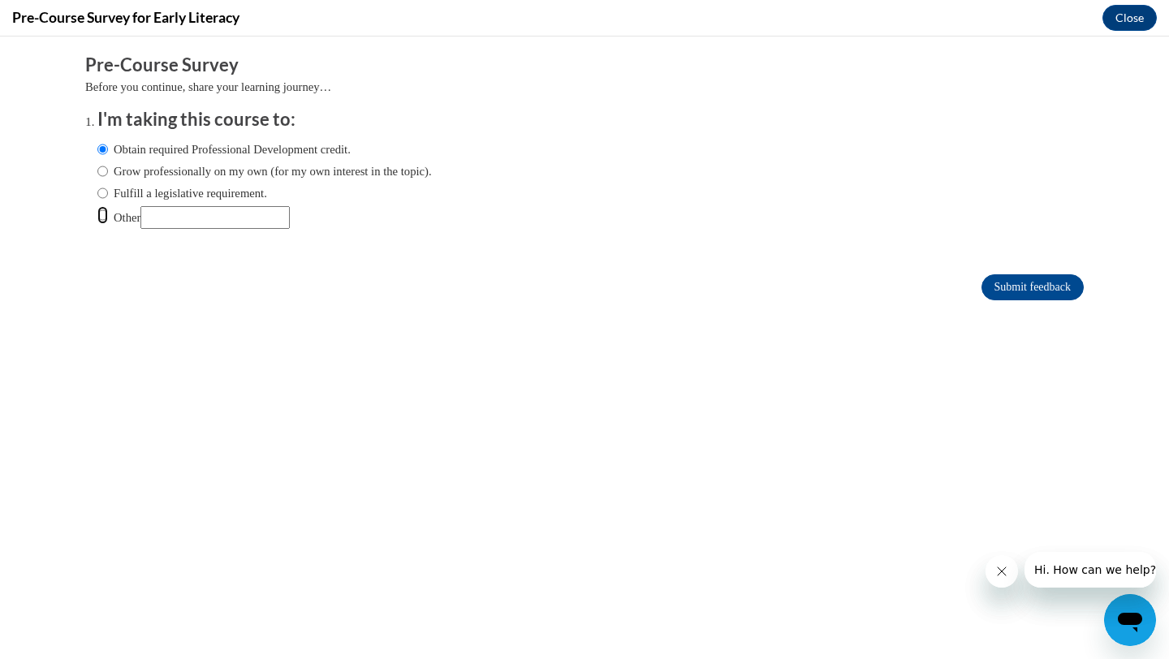
radio input "true"
click at [1001, 568] on icon "Close message from company" at bounding box center [1001, 571] width 13 height 13
click at [1030, 287] on input "Submit feedback" at bounding box center [1032, 287] width 102 height 26
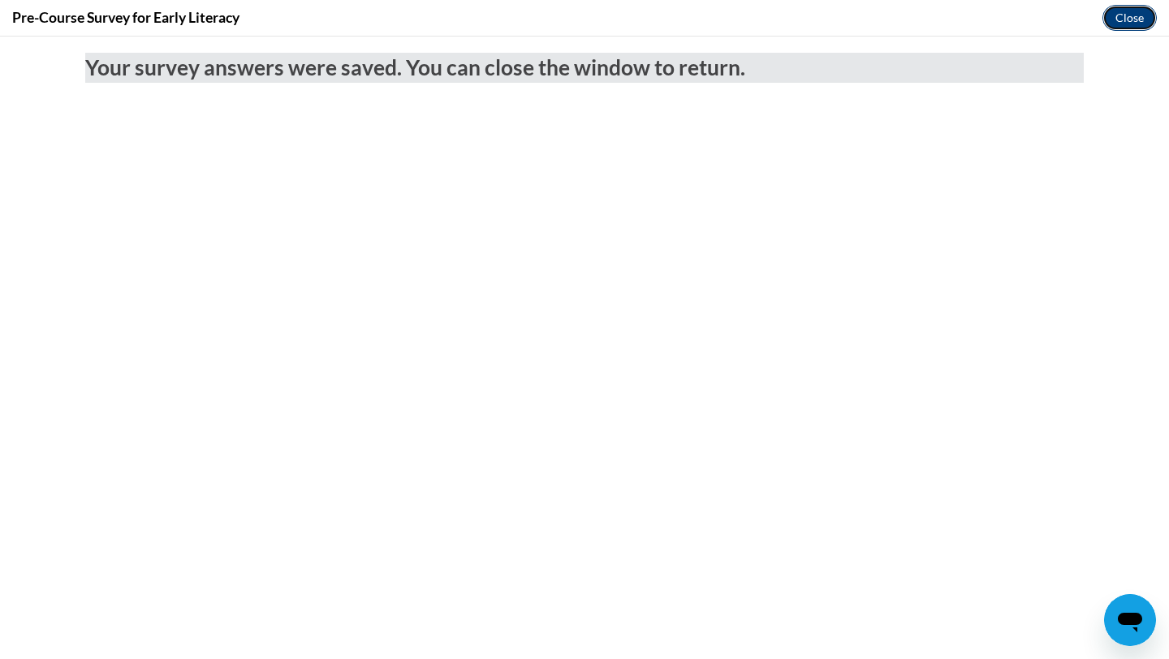
click at [1120, 15] on button "Close" at bounding box center [1129, 18] width 54 height 26
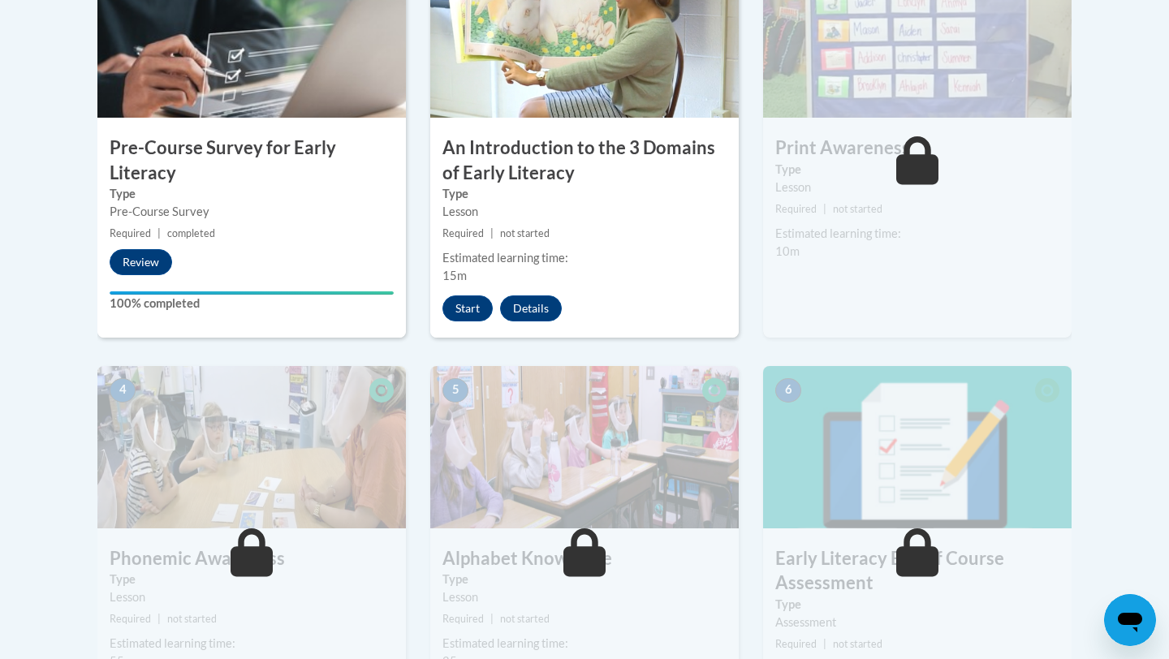
scroll to position [610, 0]
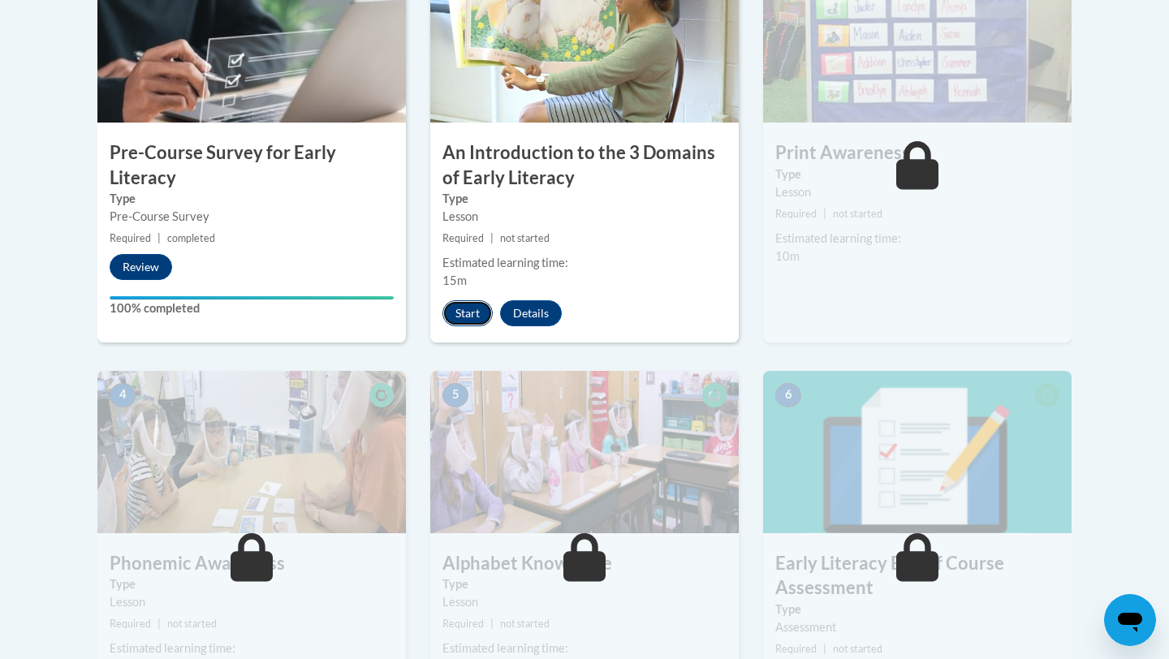
click at [463, 313] on button "Start" at bounding box center [467, 313] width 50 height 26
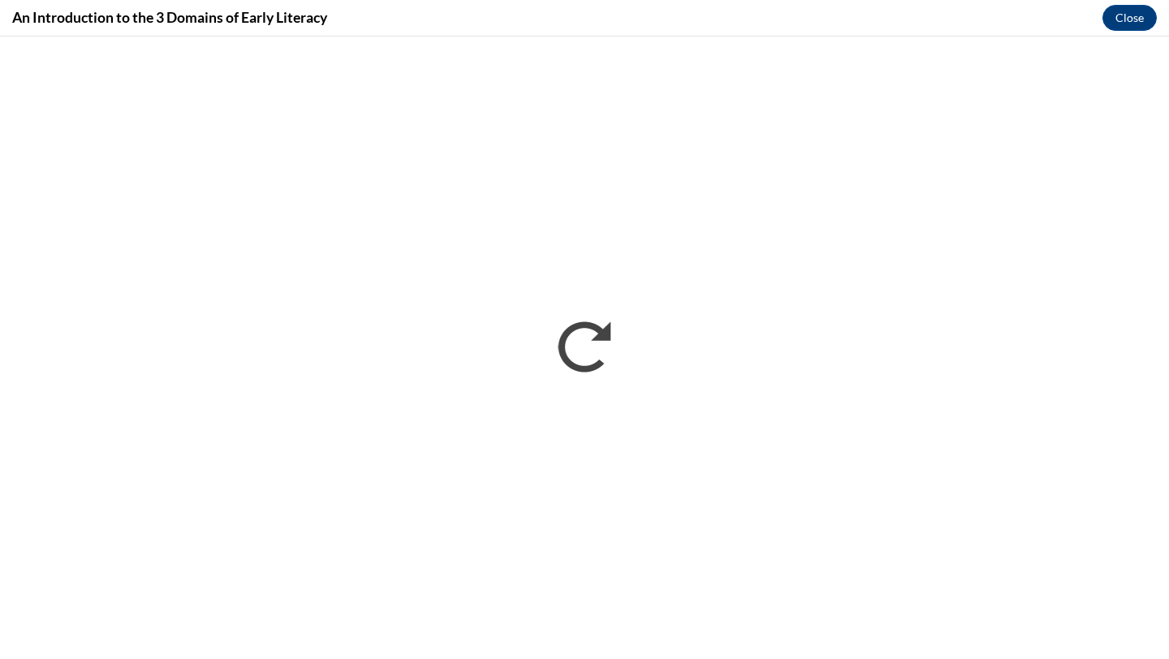
scroll to position [0, 0]
click at [1135, 19] on button "Close" at bounding box center [1129, 18] width 54 height 26
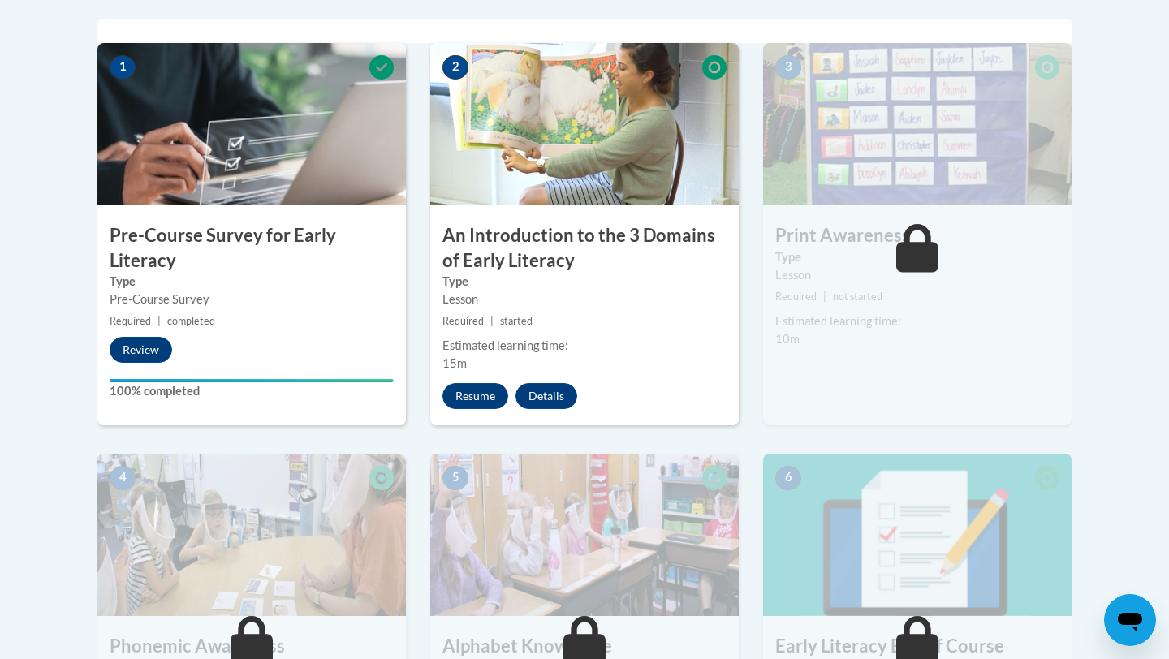
scroll to position [511, 0]
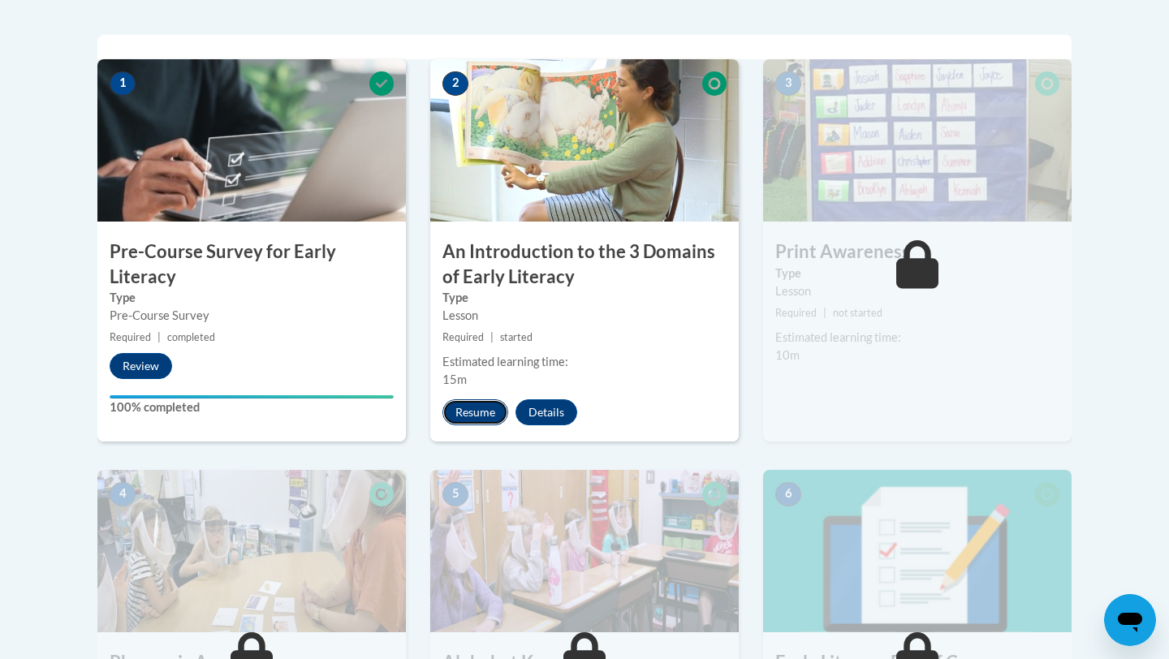
click at [476, 409] on button "Resume" at bounding box center [475, 412] width 66 height 26
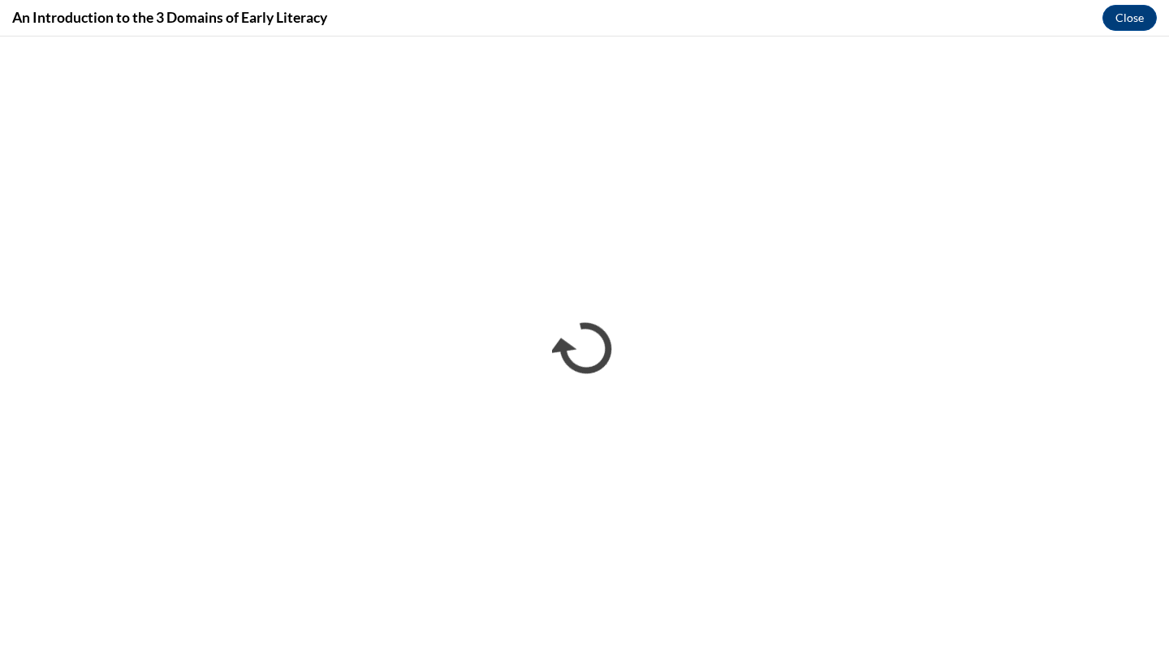
scroll to position [0, 0]
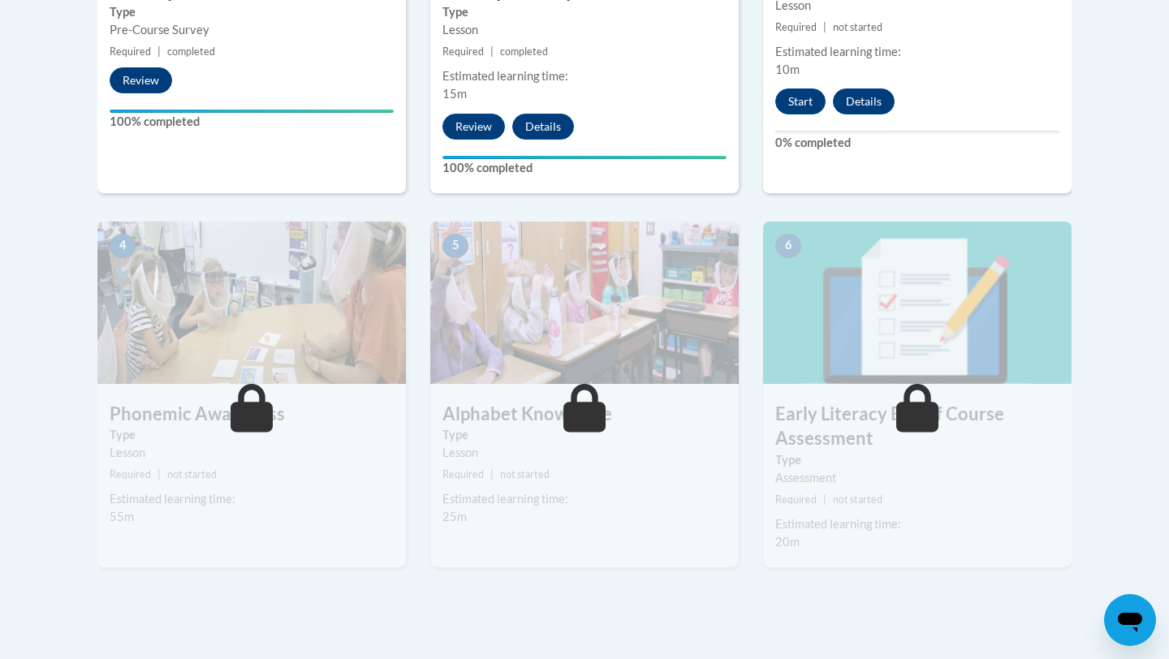
scroll to position [802, 0]
